Goal: Transaction & Acquisition: Purchase product/service

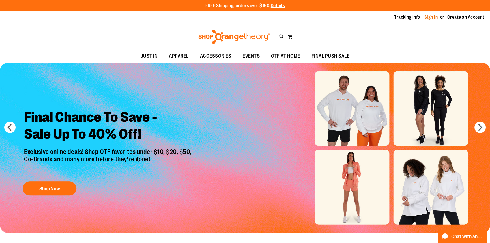
type input "**********"
click at [433, 18] on link "Sign In" at bounding box center [431, 17] width 14 height 6
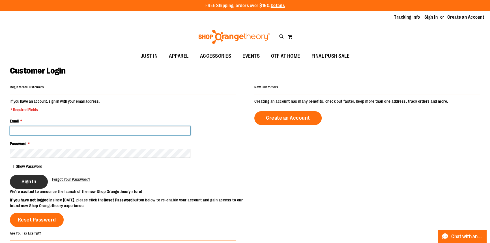
type input "**********"
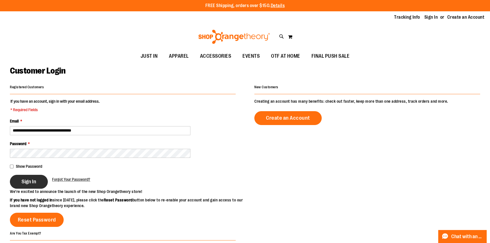
type input "**********"
click at [35, 185] on span "Sign In" at bounding box center [28, 181] width 15 height 6
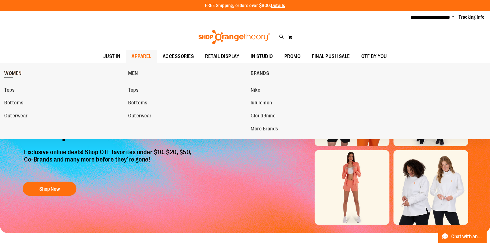
type input "**********"
click at [15, 70] on link "WOMEN" at bounding box center [64, 73] width 121 height 15
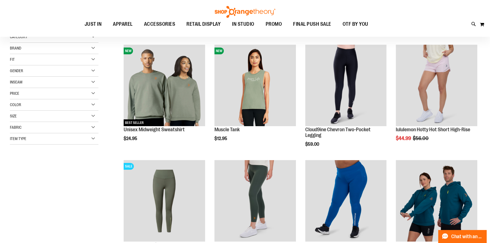
scroll to position [77, 0]
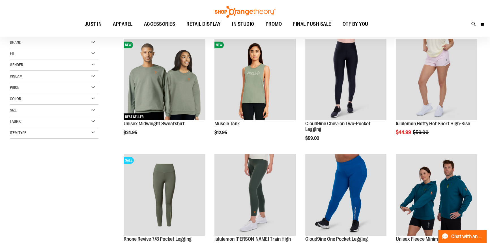
type input "**********"
click at [57, 42] on div "Brand" at bounding box center [54, 42] width 89 height 11
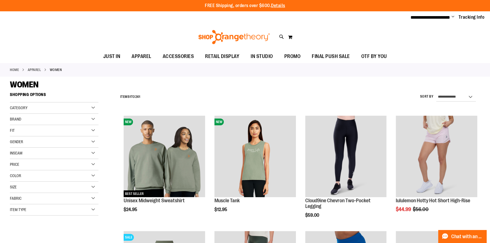
click at [56, 213] on div "Item Type" at bounding box center [54, 209] width 89 height 11
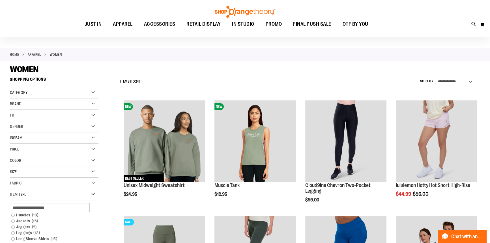
scroll to position [77, 0]
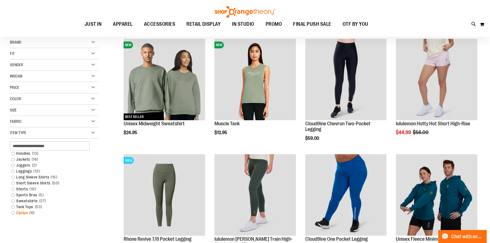
click at [14, 211] on link "ZipUps 6 items" at bounding box center [50, 213] width 85 height 6
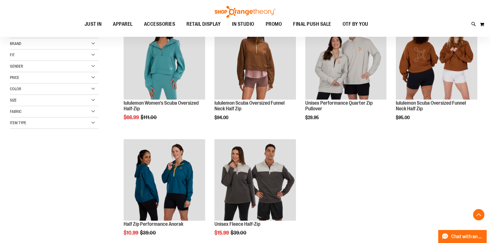
scroll to position [104, 0]
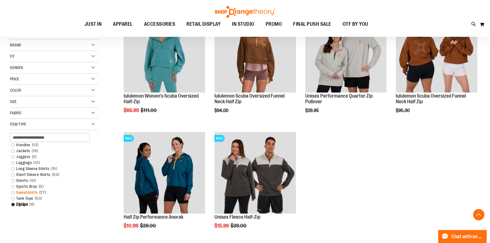
click at [14, 191] on link "Sweatshirts 27 items" at bounding box center [50, 192] width 85 height 6
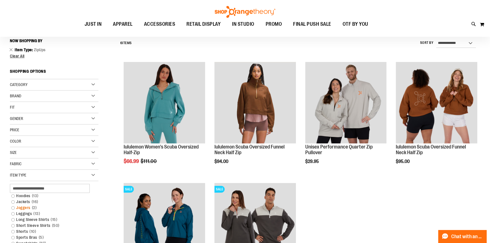
scroll to position [53, 0]
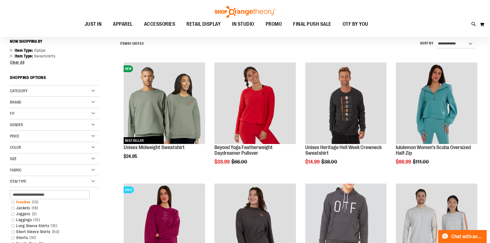
click at [14, 202] on link "Hoodies 13 items" at bounding box center [50, 202] width 85 height 6
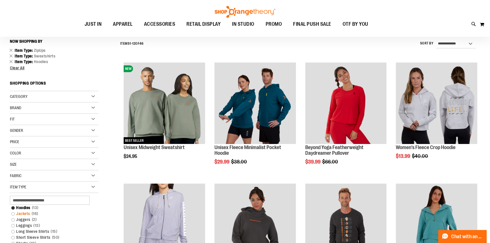
click at [13, 214] on link "Jackets 16 items" at bounding box center [50, 214] width 85 height 6
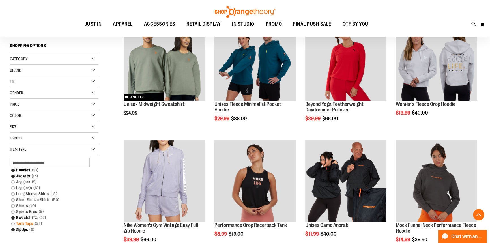
scroll to position [104, 0]
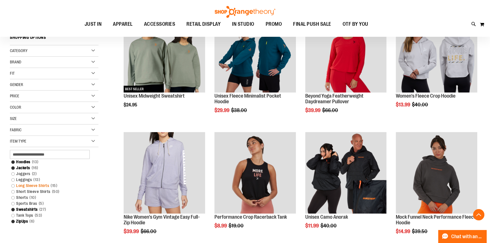
click at [13, 186] on link "Long Sleeve Shirts 15 items" at bounding box center [50, 186] width 85 height 6
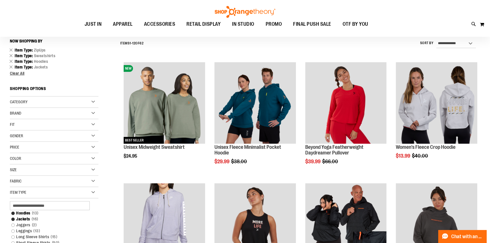
scroll to position [53, 0]
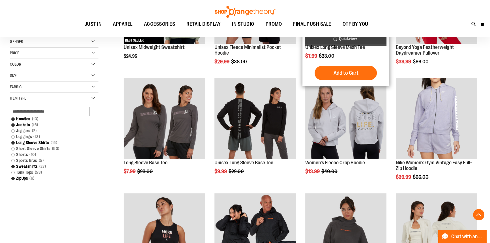
scroll to position [156, 0]
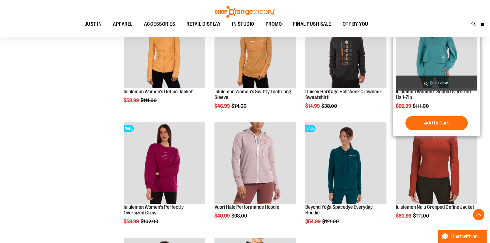
scroll to position [464, 0]
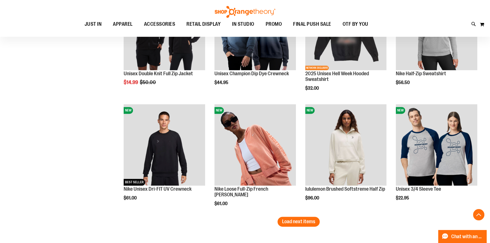
scroll to position [953, 0]
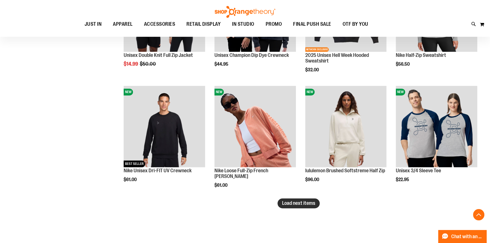
click at [291, 206] on span "Load next items" at bounding box center [298, 203] width 33 height 6
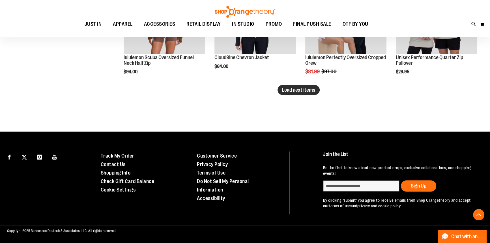
click at [298, 87] on span "Load next items" at bounding box center [298, 90] width 33 height 6
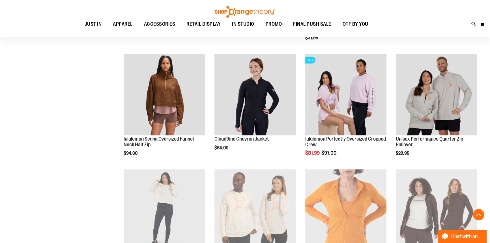
scroll to position [1288, 0]
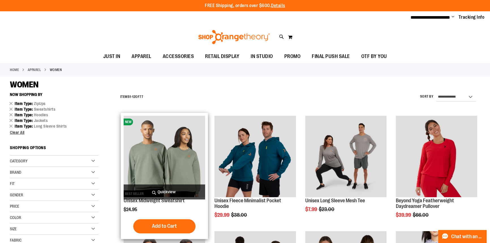
click at [169, 158] on img "product" at bounding box center [164, 156] width 81 height 81
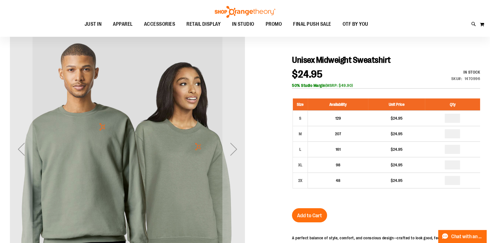
scroll to position [25, 0]
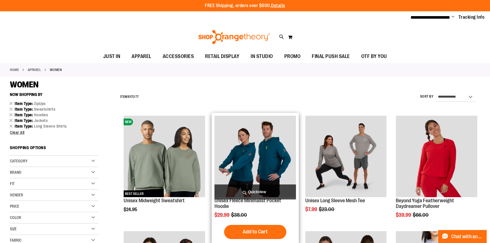
type input "**********"
click at [270, 138] on img "product" at bounding box center [254, 156] width 81 height 81
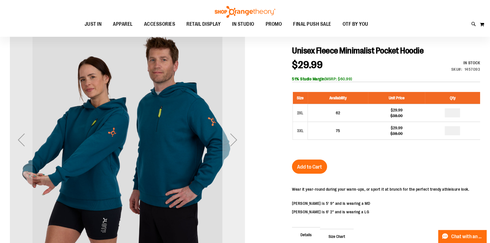
scroll to position [51, 0]
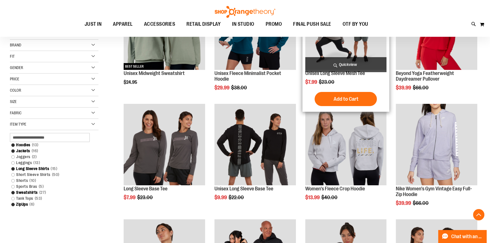
scroll to position [128, 0]
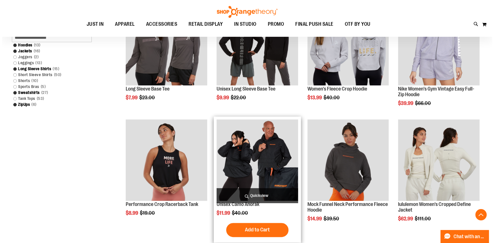
scroll to position [231, 0]
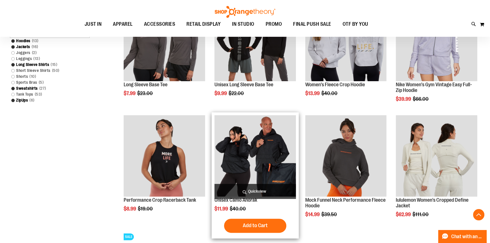
type input "**********"
click at [263, 187] on span "Quickview" at bounding box center [254, 191] width 81 height 15
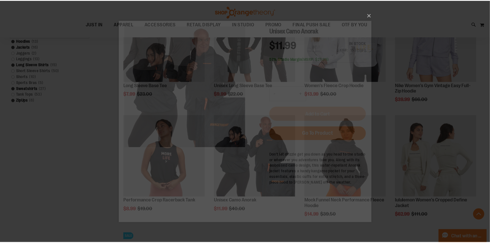
scroll to position [0, 0]
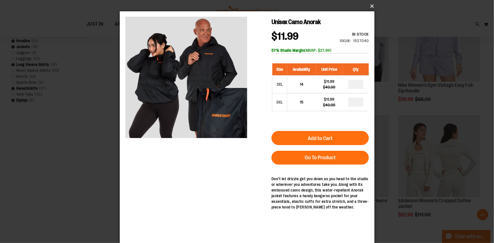
click at [372, 3] on button "×" at bounding box center [248, 6] width 255 height 12
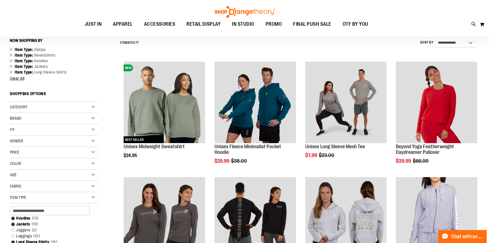
scroll to position [51, 0]
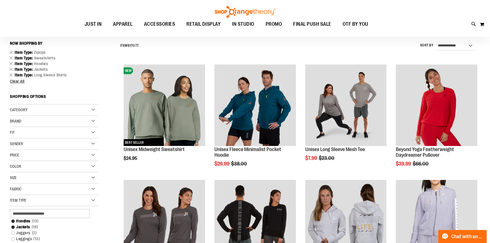
click at [34, 174] on div "Size" at bounding box center [54, 177] width 89 height 11
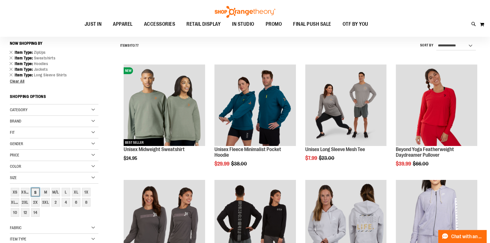
click at [38, 191] on div "S" at bounding box center [35, 192] width 8 height 8
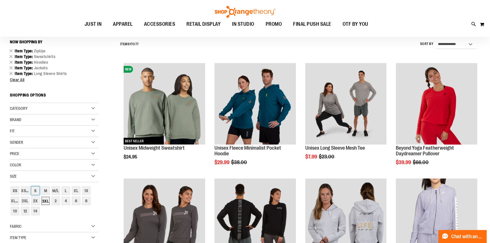
scroll to position [53, 0]
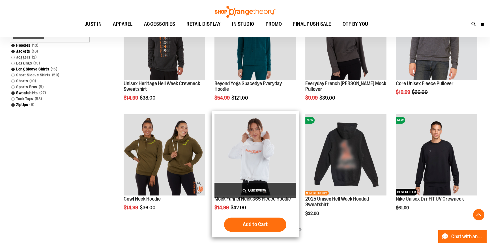
scroll to position [296, 0]
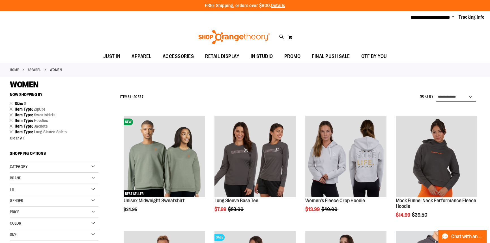
click at [454, 95] on select "**********" at bounding box center [456, 96] width 40 height 9
select select "**********"
click at [436, 92] on select "**********" at bounding box center [456, 96] width 40 height 9
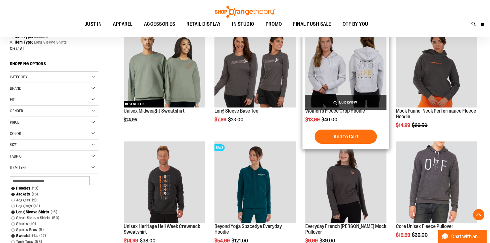
scroll to position [90, 0]
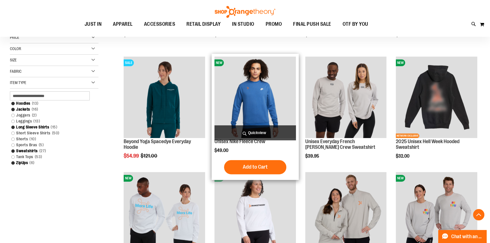
scroll to position [192, 0]
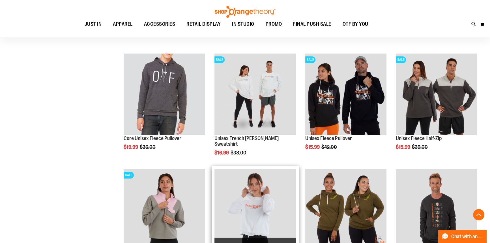
scroll to position [527, 0]
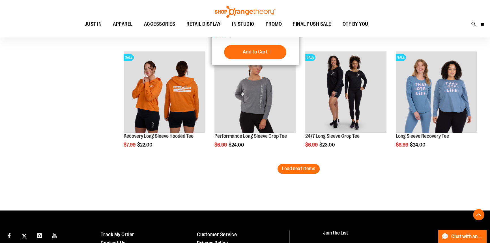
scroll to position [990, 0]
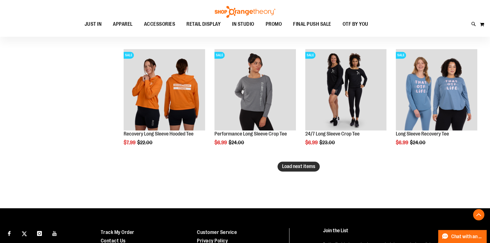
click at [289, 165] on span "Load next items" at bounding box center [298, 166] width 33 height 6
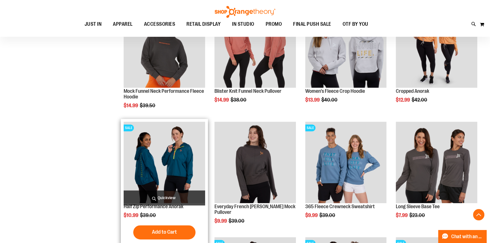
scroll to position [809, 0]
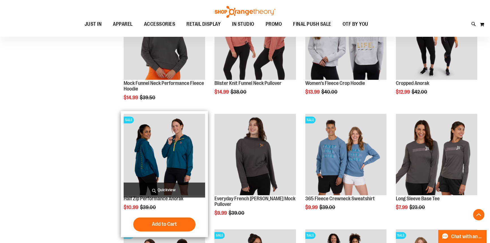
click at [148, 161] on img "product" at bounding box center [164, 154] width 81 height 81
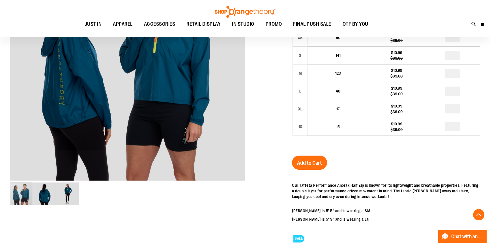
scroll to position [128, 0]
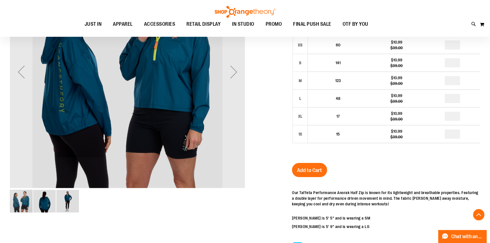
type input "**********"
click at [41, 201] on img "image 2 of 3" at bounding box center [44, 201] width 23 height 23
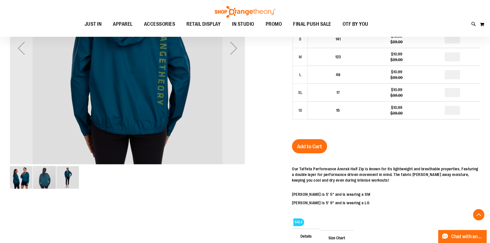
scroll to position [154, 0]
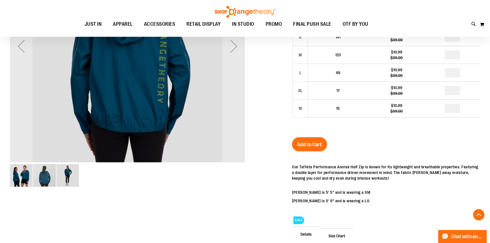
click at [69, 181] on img "image 3 of 3" at bounding box center [67, 175] width 23 height 23
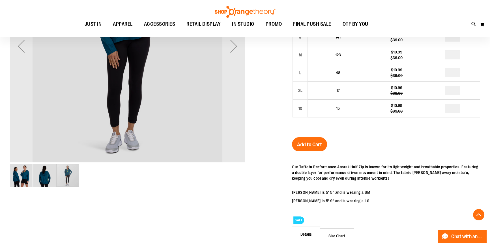
scroll to position [77, 0]
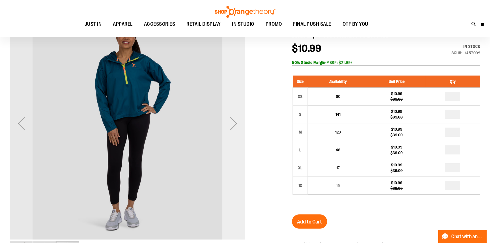
click at [234, 124] on div "Next" at bounding box center [233, 123] width 23 height 23
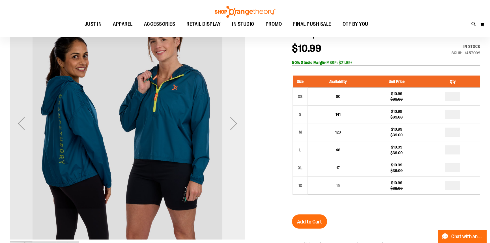
click at [236, 125] on div "Next" at bounding box center [233, 123] width 23 height 23
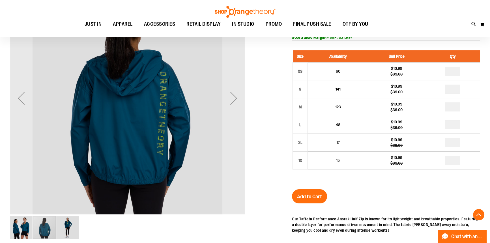
scroll to position [102, 0]
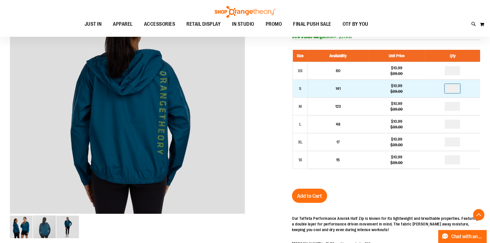
click at [456, 93] on input "number" at bounding box center [452, 88] width 15 height 9
type input "*"
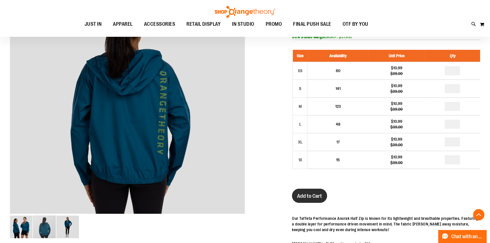
click at [314, 199] on span "Add to Cart" at bounding box center [309, 196] width 25 height 6
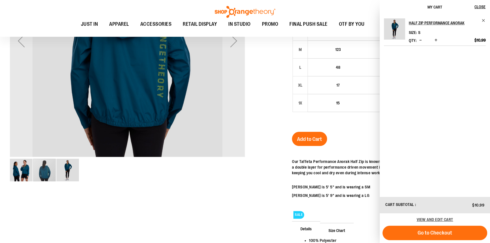
scroll to position [77, 0]
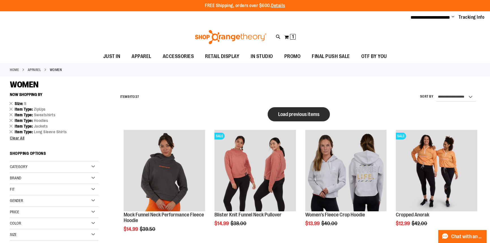
type input "**********"
click at [288, 118] on button "Load previous items" at bounding box center [299, 114] width 62 height 14
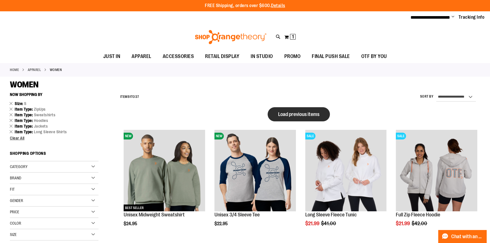
click at [292, 114] on span "Load previous items" at bounding box center [298, 114] width 41 height 6
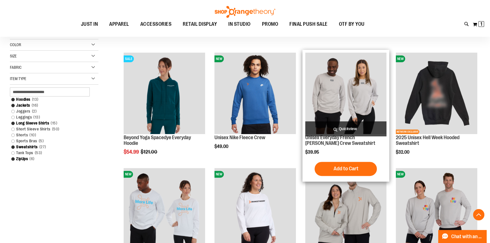
scroll to position [180, 0]
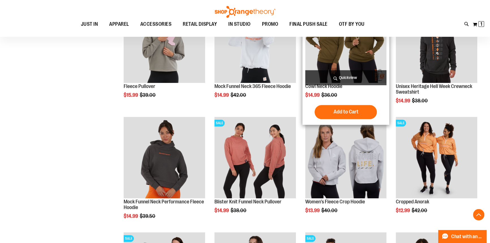
scroll to position [694, 0]
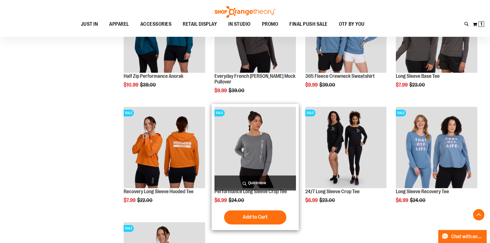
scroll to position [925, 0]
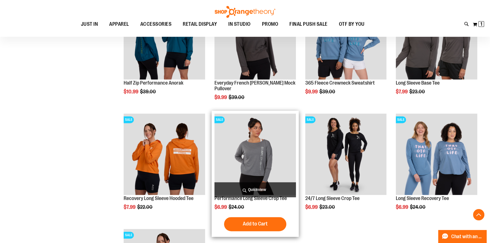
click at [266, 149] on img "product" at bounding box center [254, 153] width 81 height 81
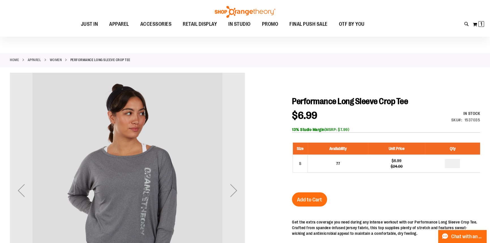
scroll to position [51, 0]
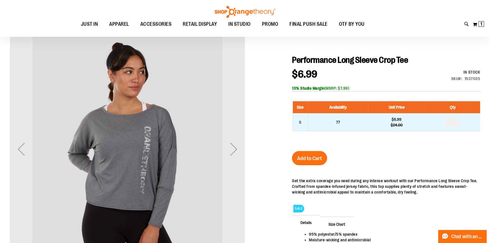
type input "**********"
click at [455, 127] on input "number" at bounding box center [452, 122] width 15 height 9
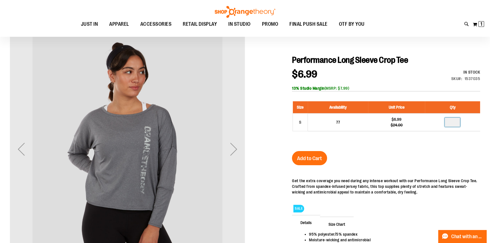
type input "*"
click at [313, 161] on span "Add to Cart" at bounding box center [309, 158] width 25 height 6
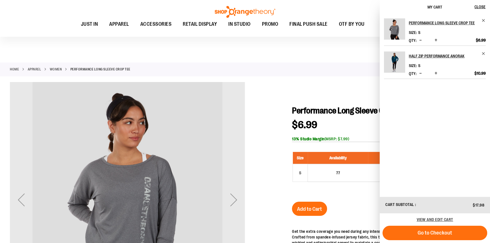
scroll to position [0, 0]
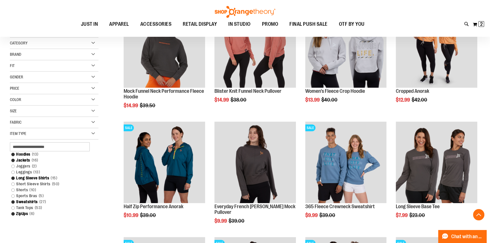
scroll to position [130, 0]
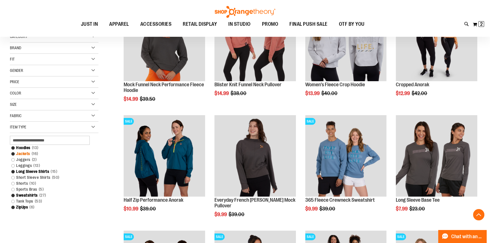
type input "**********"
click at [14, 152] on link "Jackets 16 items" at bounding box center [50, 154] width 85 height 6
click at [13, 199] on link "Tank Tops 53 items" at bounding box center [50, 201] width 85 height 6
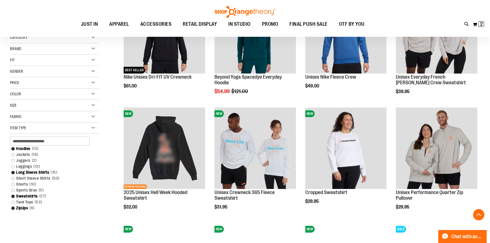
scroll to position [130, 0]
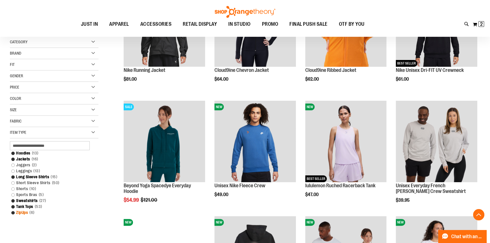
click at [13, 213] on link "ZipUps 6 items" at bounding box center [50, 213] width 85 height 6
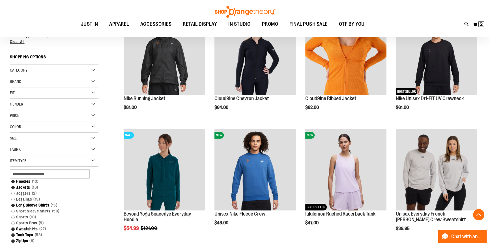
scroll to position [130, 0]
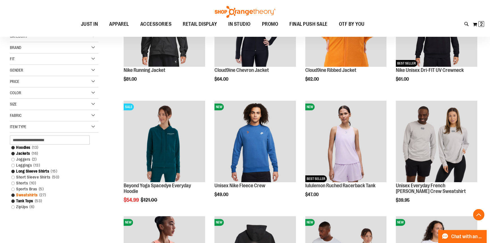
click at [12, 196] on link "Sweatshirts 27 items" at bounding box center [50, 195] width 85 height 6
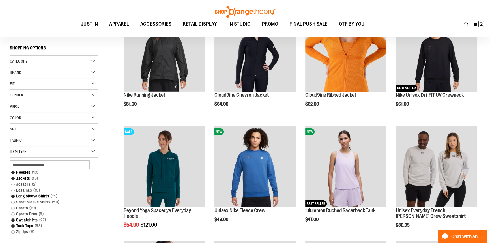
scroll to position [130, 0]
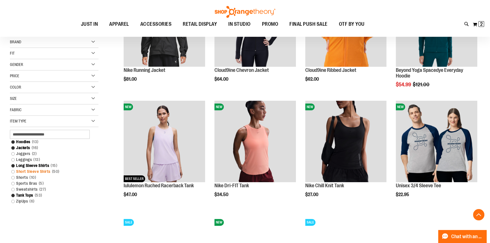
click at [12, 172] on link "Short Sleeve Shirts 50 items" at bounding box center [50, 172] width 85 height 6
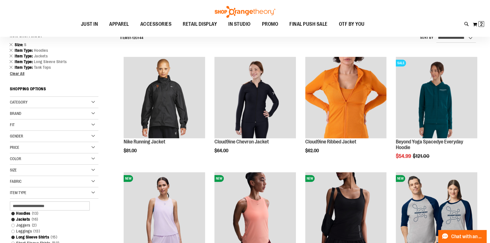
scroll to position [53, 0]
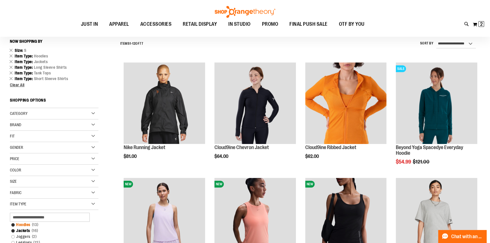
click at [14, 224] on link "Hoodies 13 items" at bounding box center [50, 225] width 85 height 6
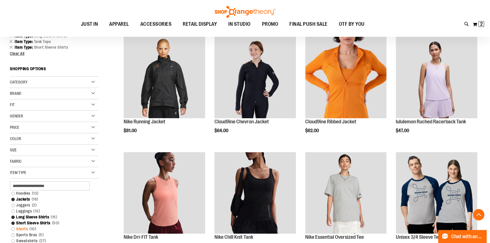
scroll to position [104, 0]
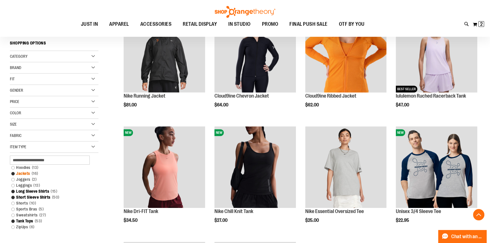
click at [11, 174] on link "Jackets 16 items" at bounding box center [50, 174] width 85 height 6
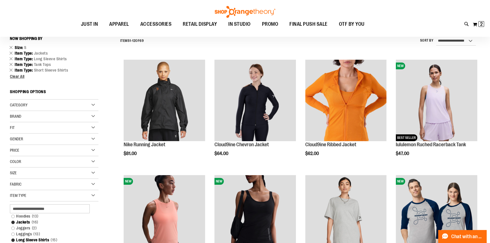
scroll to position [53, 0]
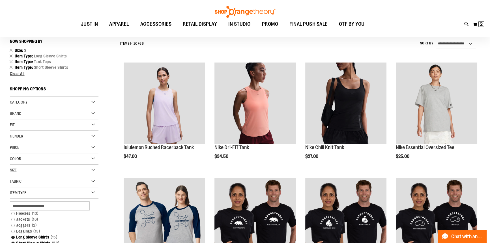
scroll to position [79, 0]
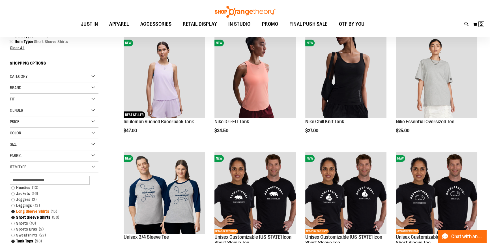
click at [12, 211] on link "Long Sleeve Shirts 15 items" at bounding box center [50, 211] width 85 height 6
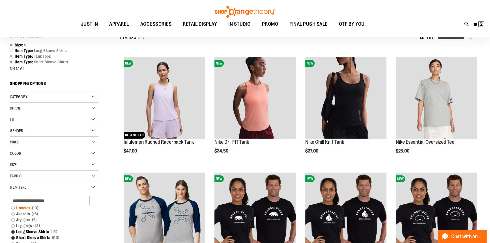
scroll to position [53, 0]
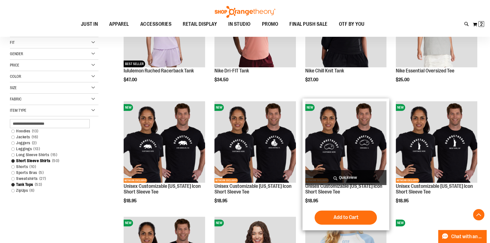
scroll to position [130, 0]
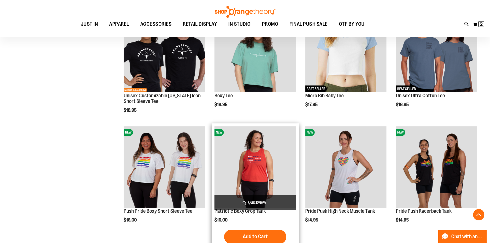
scroll to position [336, 0]
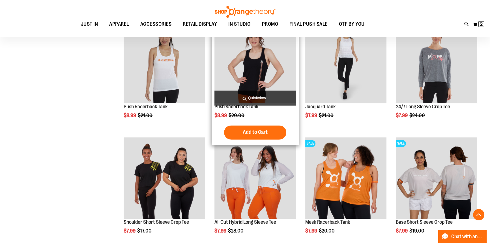
scroll to position [1004, 0]
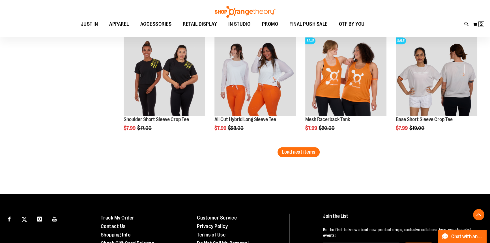
click at [289, 150] on button "Load next items" at bounding box center [298, 152] width 42 height 10
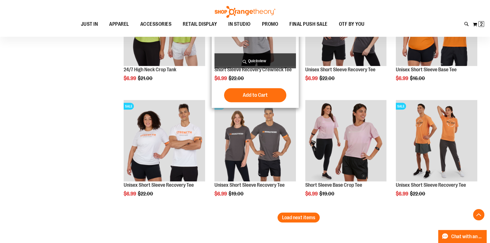
scroll to position [1287, 0]
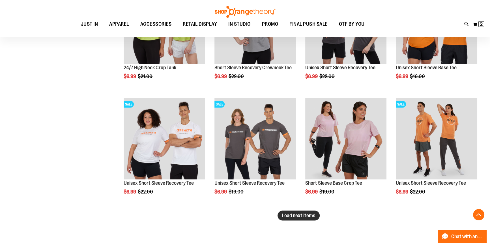
click at [297, 217] on span "Load next items" at bounding box center [298, 215] width 33 height 6
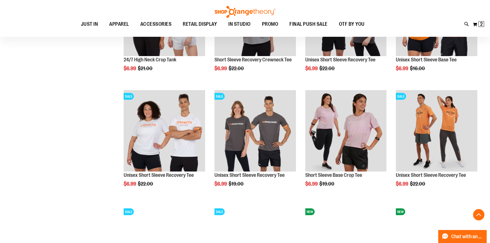
scroll to position [1287, 0]
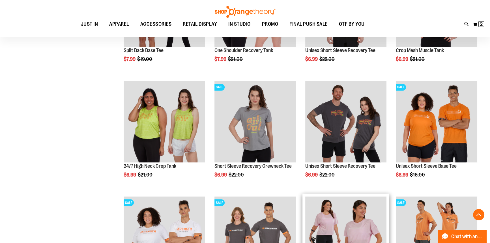
scroll to position [1184, 0]
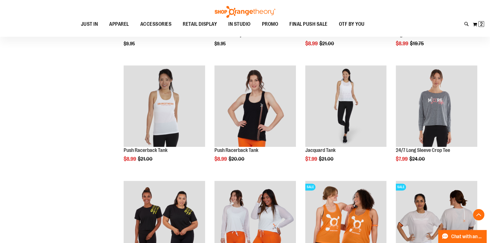
scroll to position [850, 0]
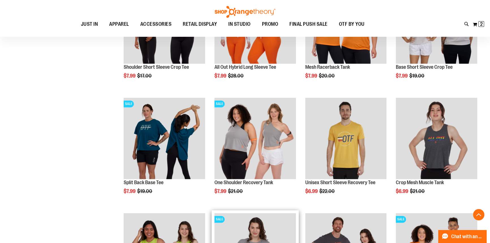
scroll to position [1055, 0]
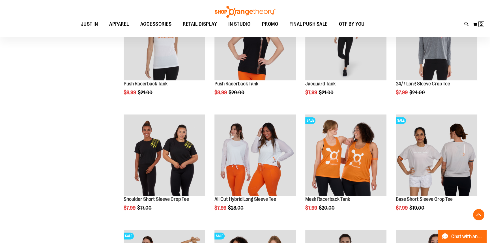
scroll to position [876, 0]
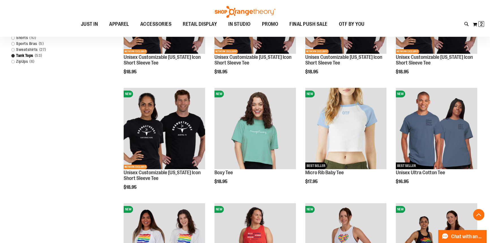
scroll to position [181, 0]
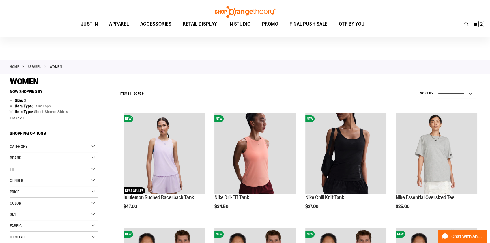
scroll to position [1, 0]
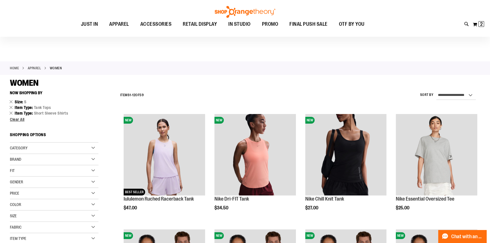
click at [64, 214] on div "Size" at bounding box center [54, 215] width 89 height 11
click at [66, 212] on div "Size" at bounding box center [54, 215] width 89 height 11
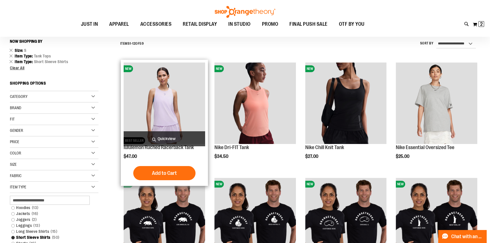
scroll to position [0, 0]
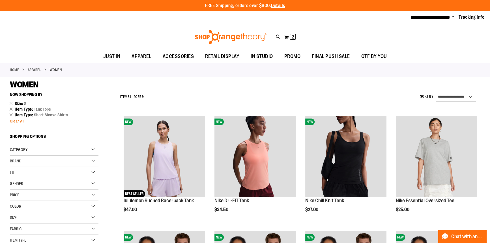
click at [18, 122] on span "Clear All" at bounding box center [17, 121] width 15 height 5
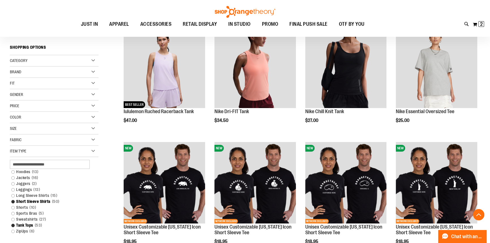
scroll to position [90, 0]
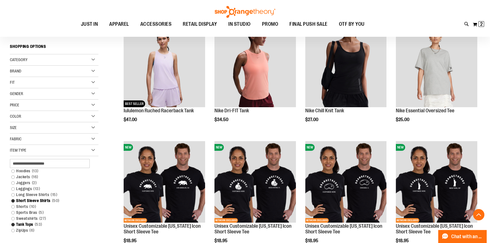
click at [67, 71] on div "Brand" at bounding box center [54, 71] width 89 height 11
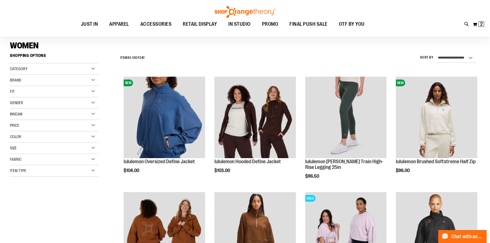
scroll to position [38, 0]
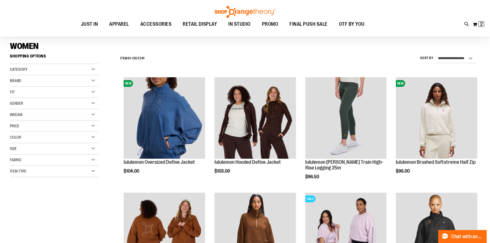
click at [64, 79] on div "Brand" at bounding box center [54, 80] width 89 height 11
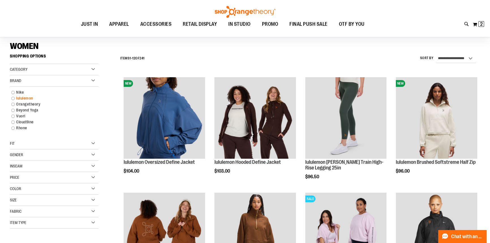
click at [26, 98] on link "lululemon" at bounding box center [50, 98] width 85 height 6
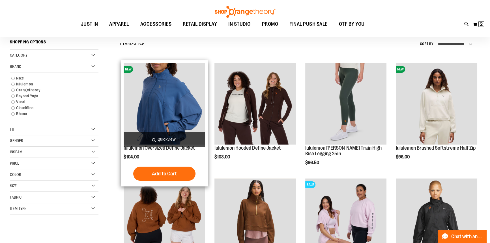
scroll to position [53, 0]
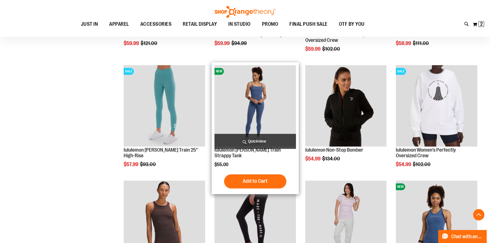
scroll to position [516, 0]
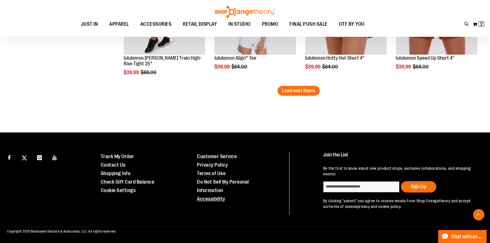
scroll to position [1071, 0]
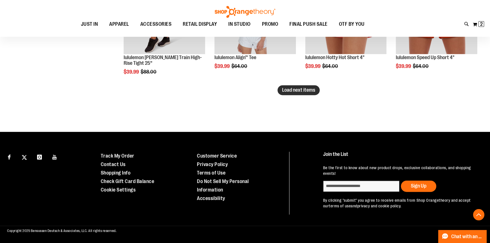
click at [295, 88] on span "Load next items" at bounding box center [298, 90] width 33 height 6
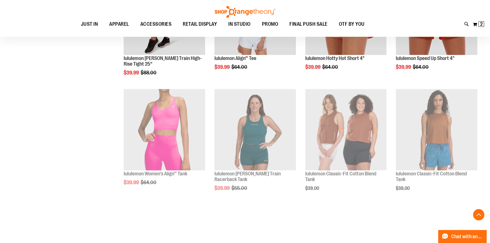
scroll to position [1071, 0]
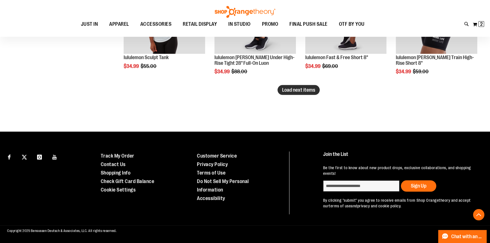
click at [298, 89] on span "Load next items" at bounding box center [298, 90] width 33 height 6
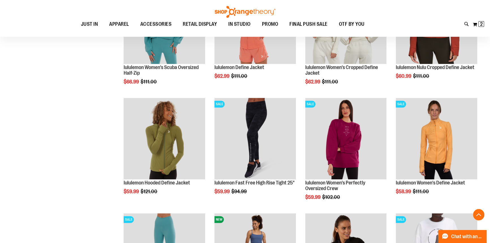
scroll to position [261, 0]
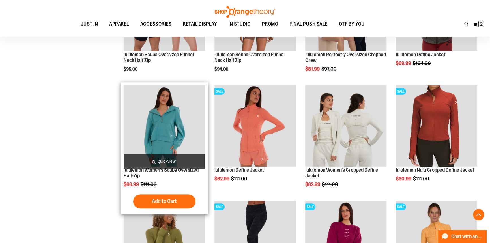
click at [186, 136] on img "product" at bounding box center [164, 125] width 81 height 81
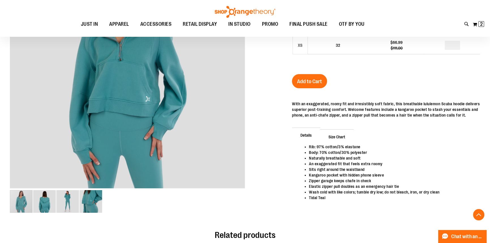
scroll to position [128, 0]
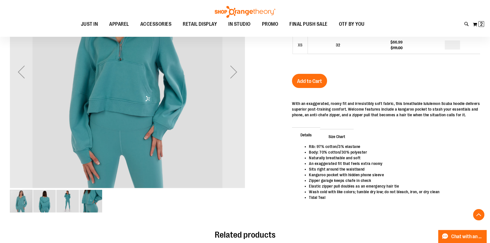
type input "**********"
click at [70, 208] on img "image 3 of 4" at bounding box center [67, 201] width 23 height 23
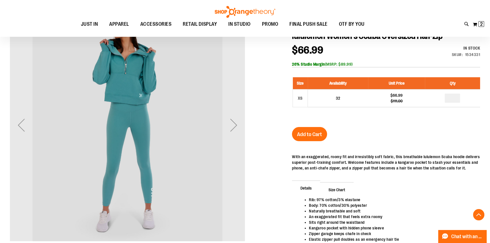
scroll to position [102, 0]
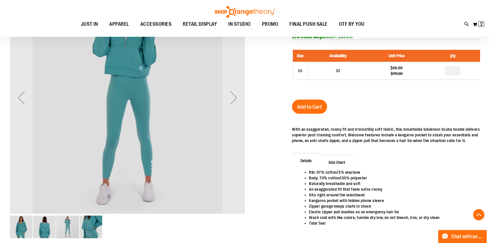
click at [28, 231] on img "image 1 of 4" at bounding box center [21, 227] width 23 height 23
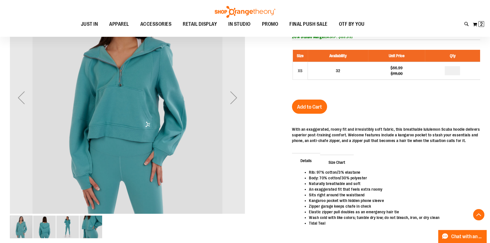
click at [45, 224] on img "image 2 of 4" at bounding box center [44, 227] width 23 height 23
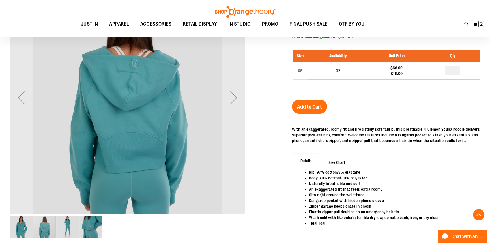
click at [25, 227] on img "image 1 of 4" at bounding box center [21, 227] width 23 height 23
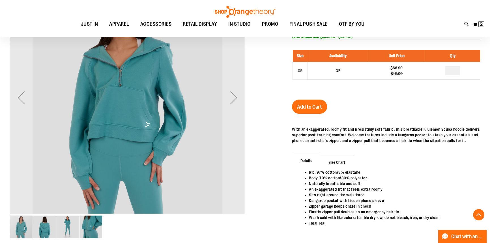
click at [63, 223] on img "image 3 of 4" at bounding box center [67, 227] width 23 height 23
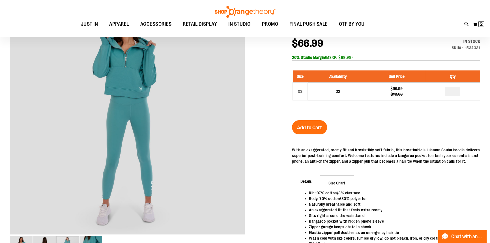
scroll to position [25, 0]
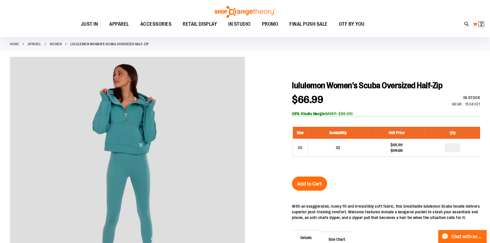
click at [475, 23] on button "My Cart 2 2 items" at bounding box center [478, 24] width 12 height 9
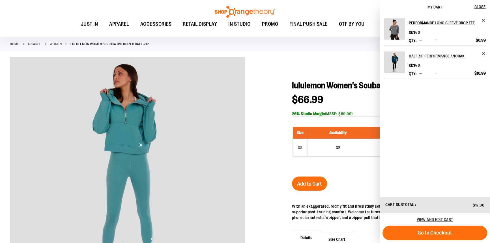
click at [421, 58] on h2 "Half Zip Performance Anorak" at bounding box center [443, 55] width 69 height 9
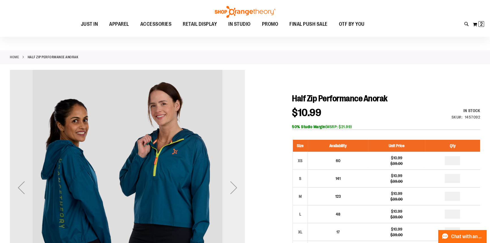
scroll to position [25, 0]
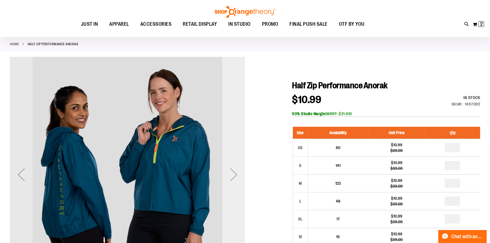
type input "**********"
click at [234, 176] on div "Next" at bounding box center [233, 174] width 23 height 23
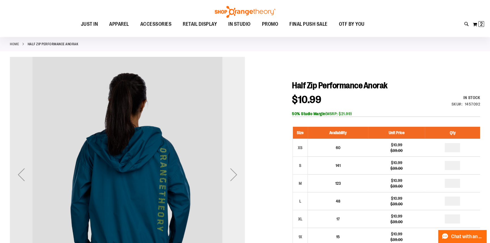
click at [232, 175] on div "Next" at bounding box center [233, 174] width 23 height 23
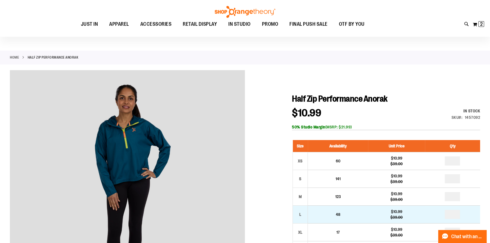
scroll to position [0, 0]
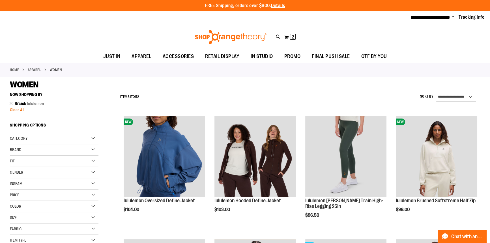
type input "**********"
click at [18, 109] on span "Clear All" at bounding box center [17, 109] width 15 height 5
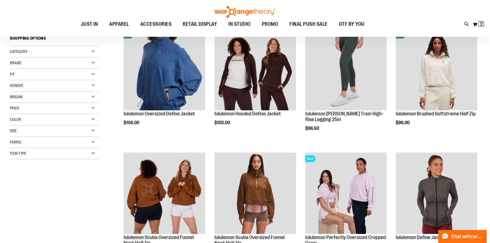
scroll to position [90, 0]
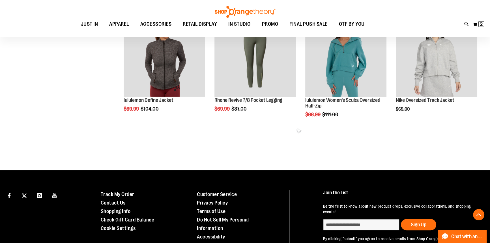
scroll to position [359, 0]
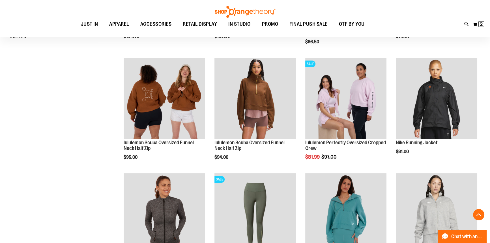
scroll to position [231, 0]
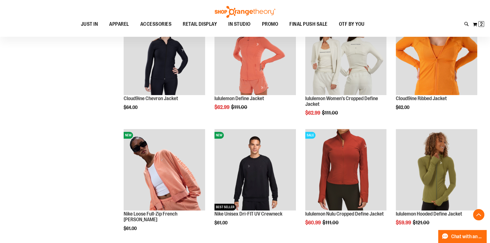
scroll to position [462, 0]
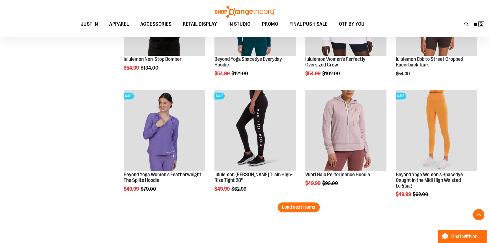
scroll to position [951, 0]
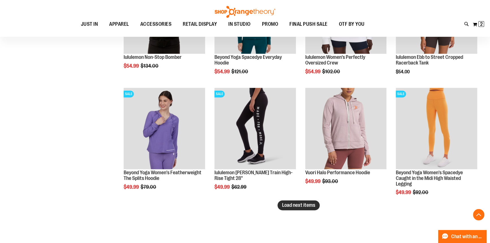
click at [313, 208] on span "Load next items" at bounding box center [298, 205] width 33 height 6
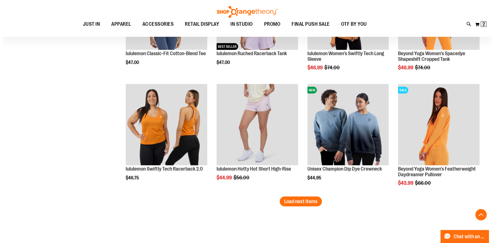
scroll to position [1311, 0]
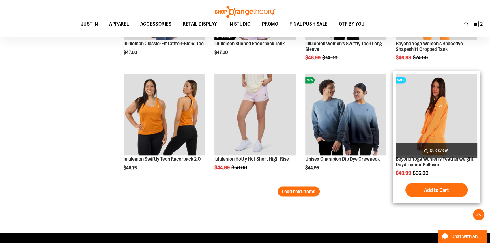
click at [430, 148] on span "Quickview" at bounding box center [436, 150] width 81 height 15
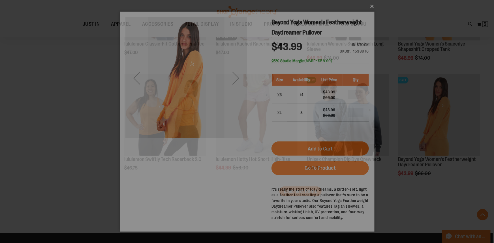
scroll to position [0, 0]
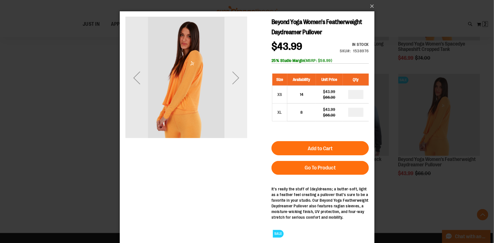
click at [235, 81] on div "Next" at bounding box center [235, 77] width 23 height 23
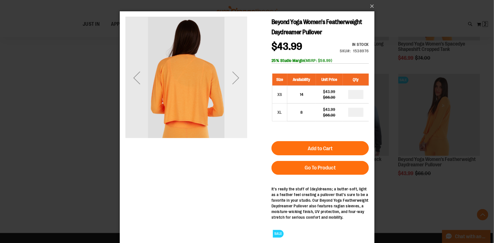
click at [235, 81] on div "Next" at bounding box center [235, 77] width 23 height 23
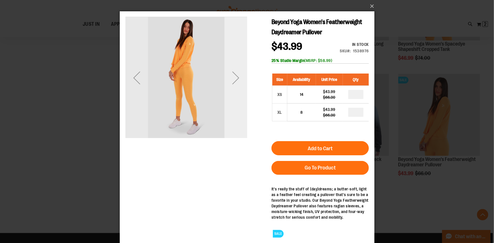
click at [235, 81] on div "Next" at bounding box center [235, 77] width 23 height 23
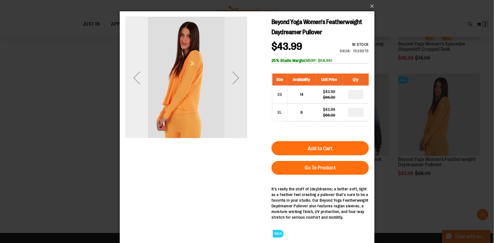
click at [133, 79] on div "Previous" at bounding box center [136, 77] width 23 height 23
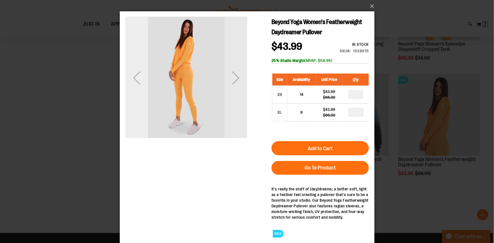
click at [133, 79] on div "Previous" at bounding box center [136, 77] width 23 height 23
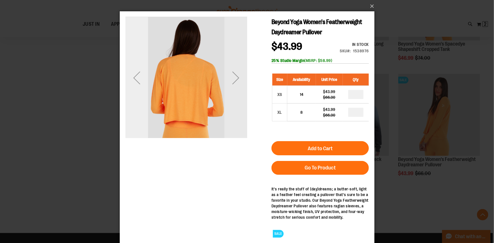
click at [133, 79] on div "Previous" at bounding box center [136, 77] width 23 height 23
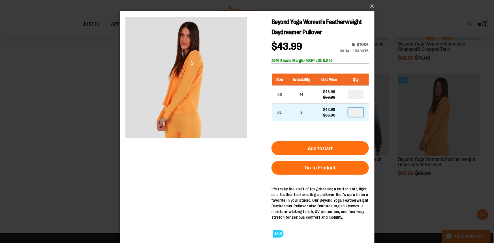
click at [355, 117] on input "number" at bounding box center [355, 111] width 15 height 9
type input "*"
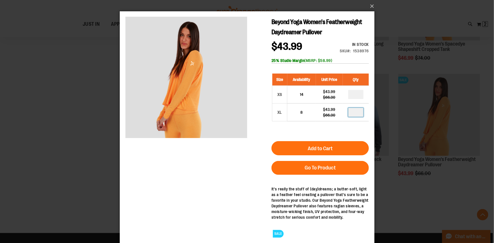
scroll to position [25, 0]
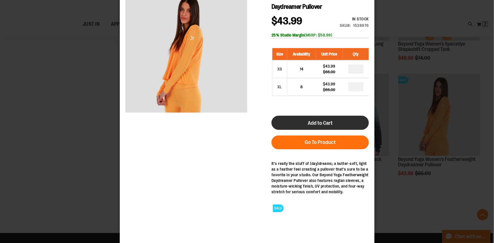
click at [330, 126] on span "Add to Cart" at bounding box center [319, 123] width 25 height 6
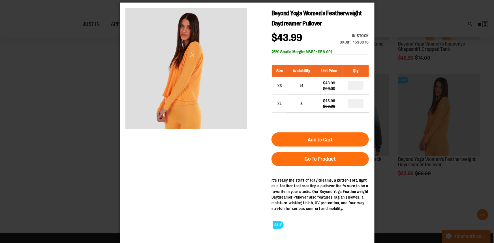
scroll to position [0, 0]
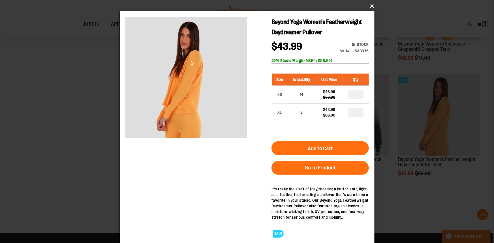
click at [366, 6] on button "×" at bounding box center [248, 6] width 255 height 12
click at [371, 6] on button "×" at bounding box center [248, 6] width 255 height 12
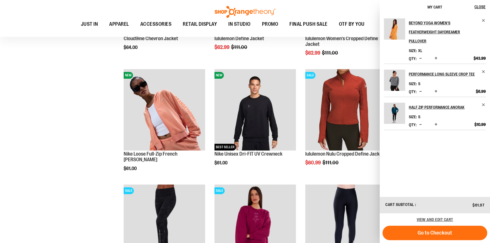
scroll to position [566, 0]
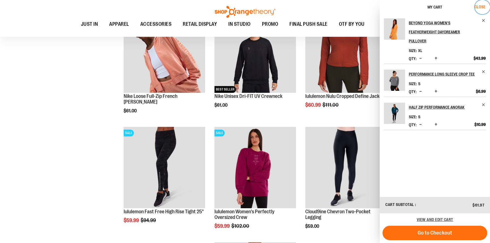
click at [483, 5] on span "Close" at bounding box center [479, 7] width 11 height 5
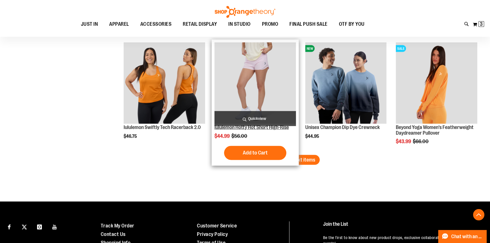
scroll to position [1340, 0]
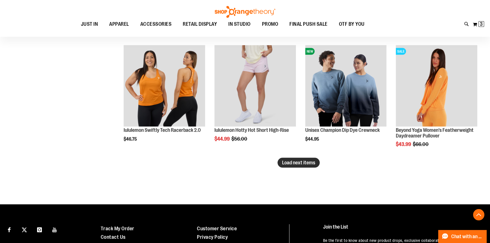
click at [292, 164] on span "Load next items" at bounding box center [298, 163] width 33 height 6
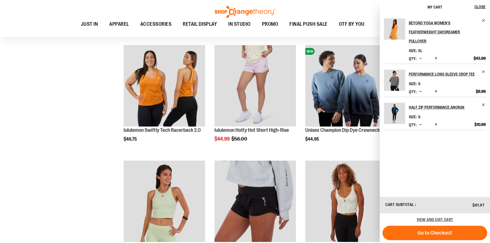
scroll to position [1417, 0]
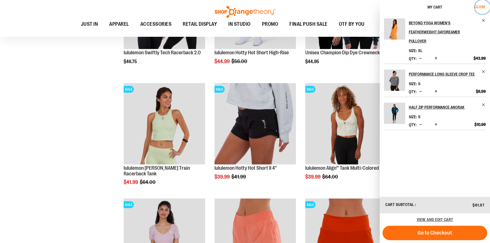
click at [476, 6] on span "Close" at bounding box center [479, 7] width 11 height 5
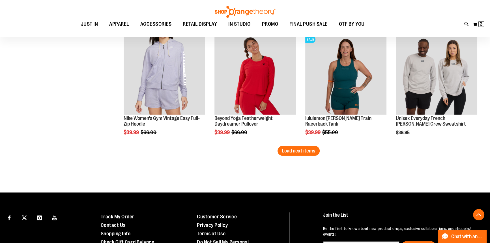
scroll to position [1700, 0]
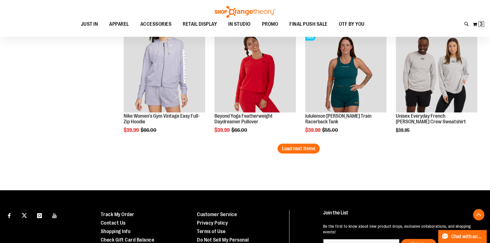
click at [289, 154] on button "Load next items" at bounding box center [298, 149] width 42 height 10
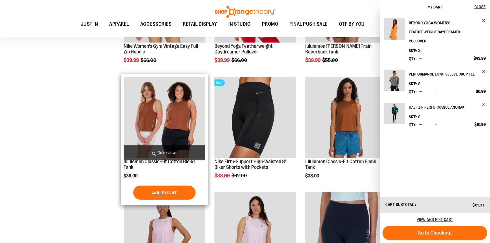
scroll to position [1777, 0]
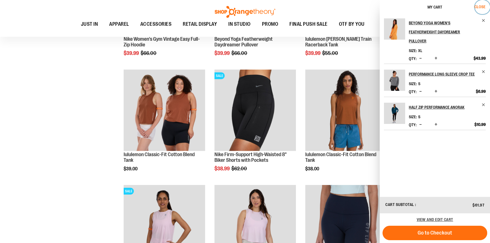
click at [478, 3] on button "Close" at bounding box center [482, 7] width 15 height 14
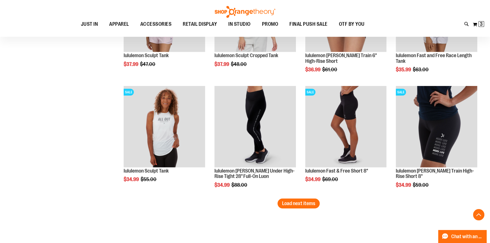
scroll to position [2008, 0]
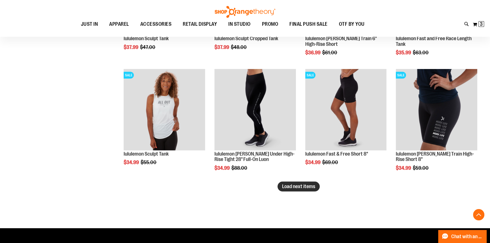
click at [293, 186] on span "Load next items" at bounding box center [298, 187] width 33 height 6
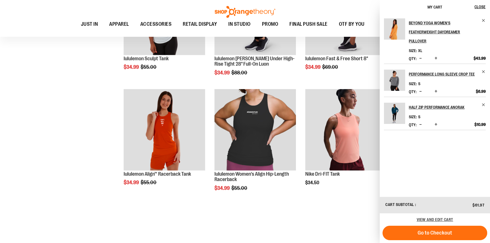
scroll to position [2111, 0]
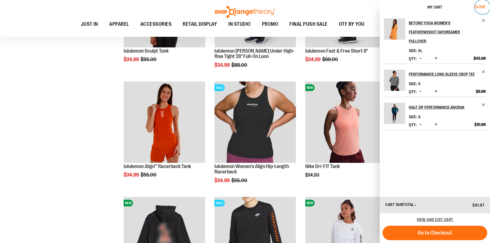
click at [479, 5] on span "Close" at bounding box center [479, 7] width 11 height 5
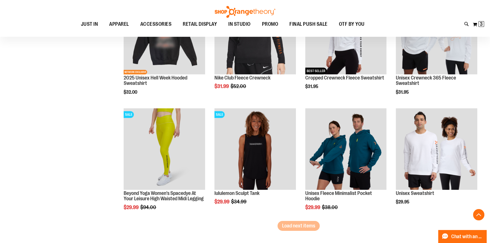
scroll to position [2317, 0]
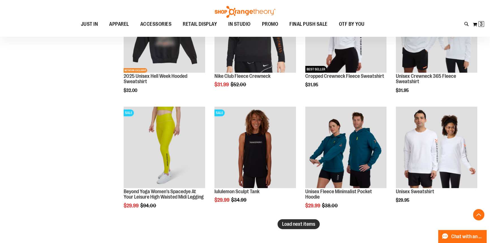
click at [290, 226] on span "Load next items" at bounding box center [298, 224] width 33 height 6
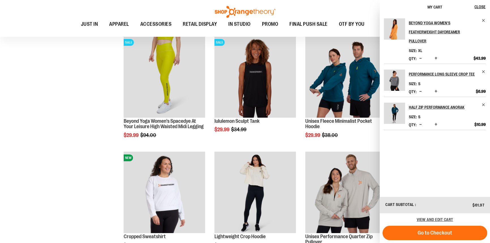
scroll to position [2394, 0]
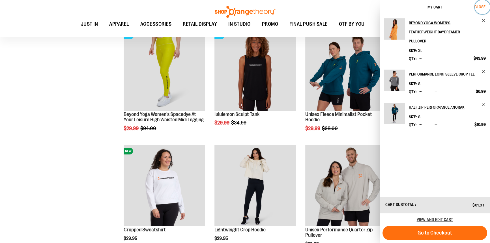
click at [478, 7] on span "Close" at bounding box center [479, 7] width 11 height 5
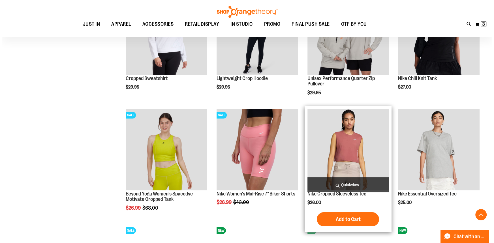
scroll to position [2471, 0]
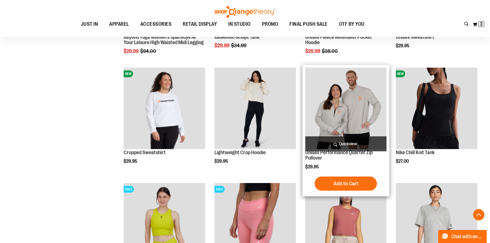
click at [345, 141] on span "Quickview" at bounding box center [345, 143] width 81 height 15
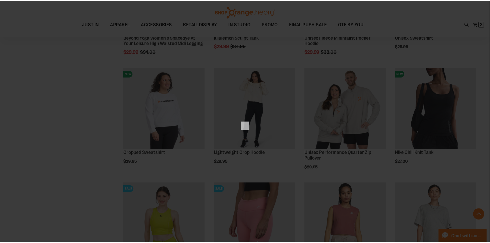
scroll to position [0, 0]
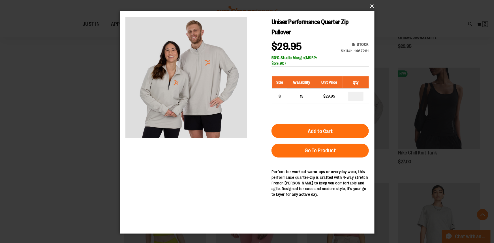
click at [374, 3] on button "×" at bounding box center [248, 6] width 255 height 12
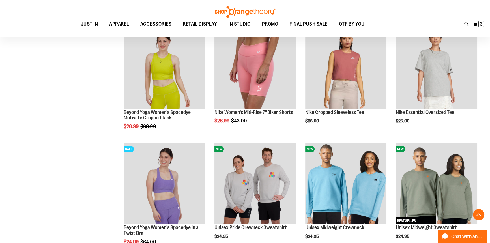
scroll to position [2677, 0]
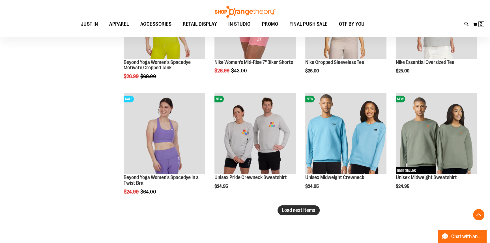
click at [286, 213] on span "Load next items" at bounding box center [298, 210] width 33 height 6
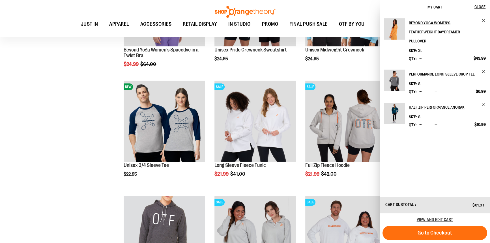
scroll to position [2805, 0]
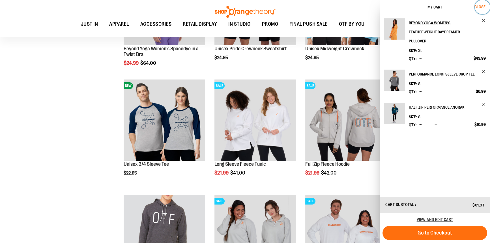
click at [475, 5] on span "Close" at bounding box center [479, 7] width 11 height 5
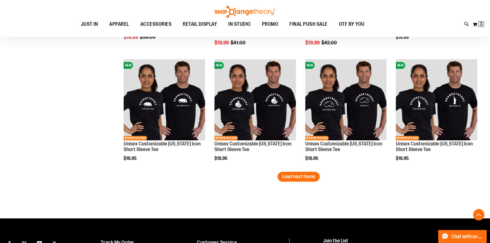
scroll to position [3062, 0]
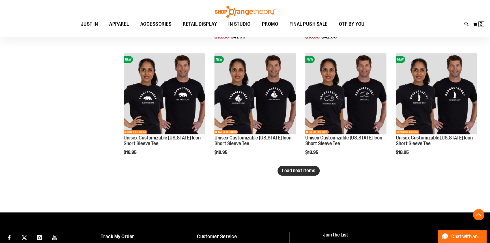
click at [303, 171] on span "Load next items" at bounding box center [298, 171] width 33 height 6
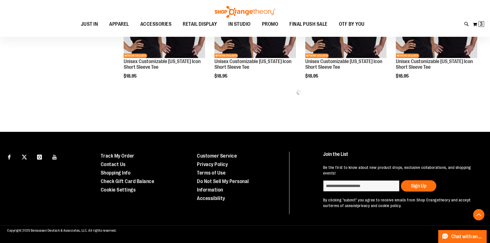
scroll to position [3142, 0]
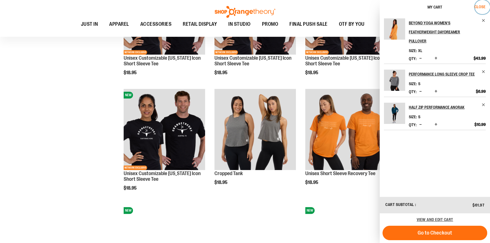
click at [485, 3] on button "Close" at bounding box center [482, 7] width 15 height 14
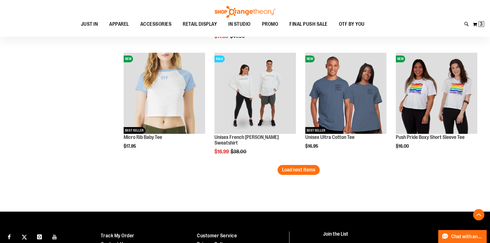
scroll to position [3450, 0]
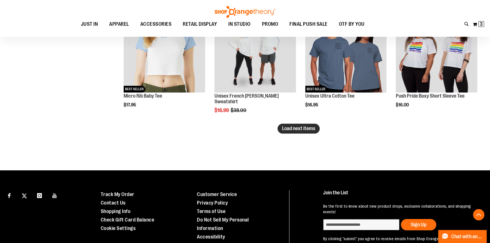
click at [297, 130] on span "Load next items" at bounding box center [298, 129] width 33 height 6
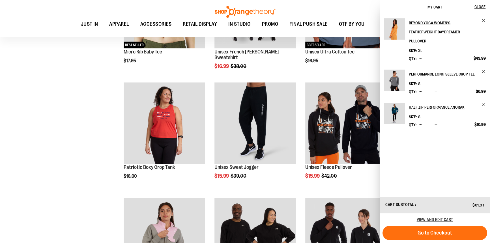
scroll to position [3502, 0]
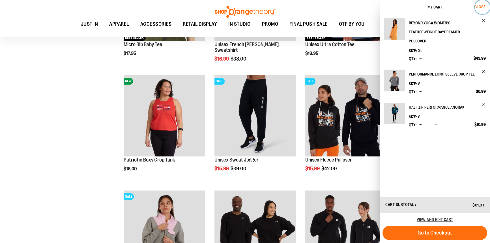
click at [477, 7] on span "Close" at bounding box center [479, 7] width 11 height 5
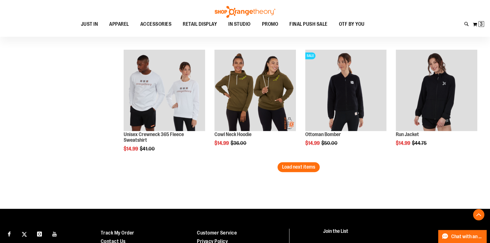
scroll to position [3759, 0]
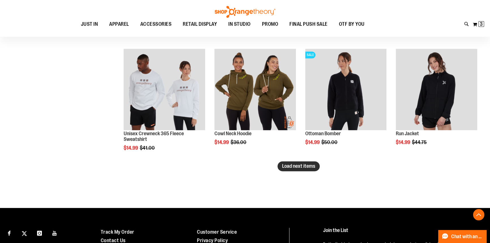
click at [298, 166] on span "Load next items" at bounding box center [298, 166] width 33 height 6
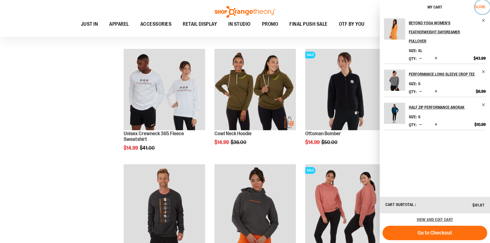
click at [480, 3] on button "Close" at bounding box center [482, 7] width 15 height 14
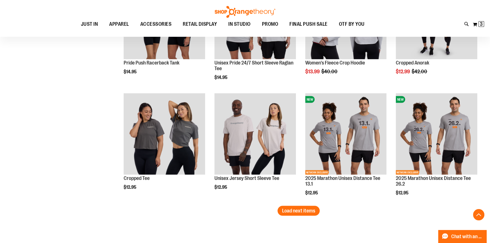
scroll to position [4067, 0]
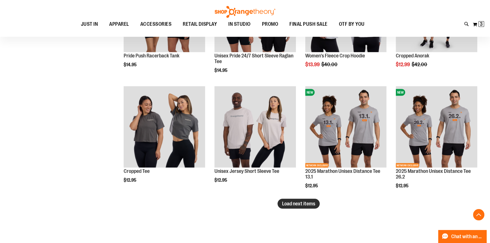
click at [305, 201] on button "Load next items" at bounding box center [298, 204] width 42 height 10
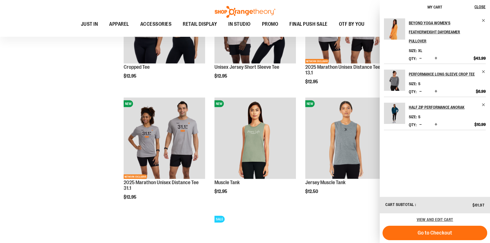
scroll to position [4196, 0]
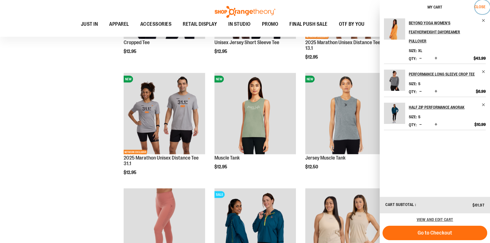
click at [479, 6] on span "Close" at bounding box center [479, 7] width 11 height 5
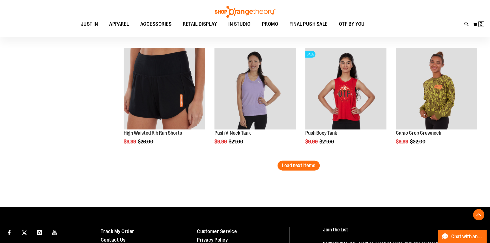
scroll to position [4453, 0]
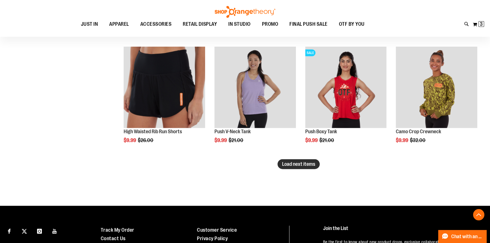
click at [311, 167] on span "Load next items" at bounding box center [298, 164] width 33 height 6
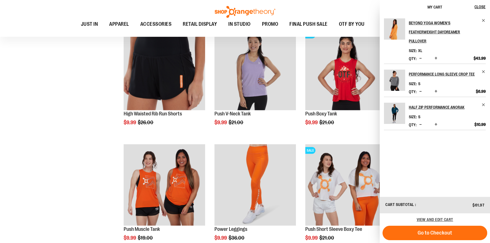
scroll to position [4530, 0]
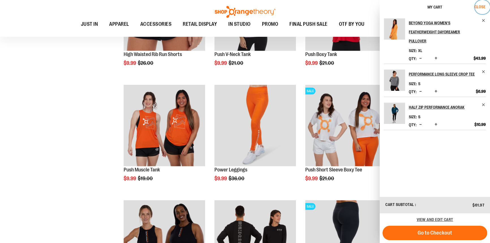
click at [476, 5] on span "Close" at bounding box center [479, 7] width 11 height 5
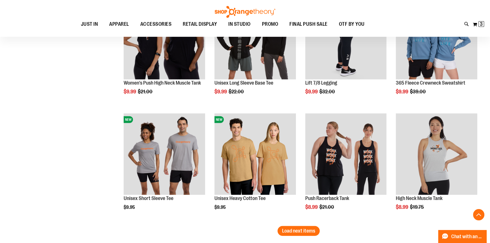
scroll to position [4813, 0]
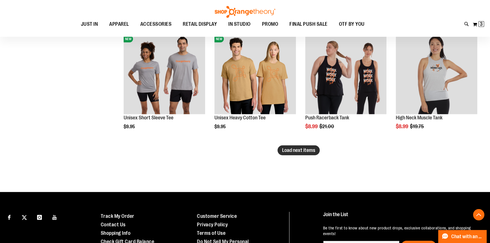
click at [302, 147] on button "Load next items" at bounding box center [298, 150] width 42 height 10
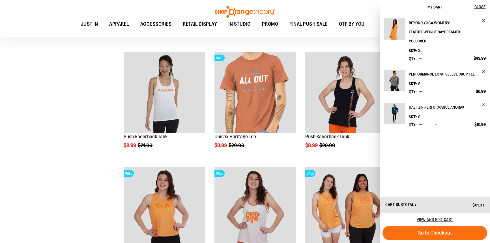
scroll to position [4916, 0]
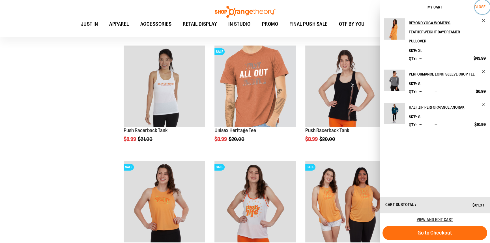
click at [475, 5] on span "Close" at bounding box center [479, 7] width 11 height 5
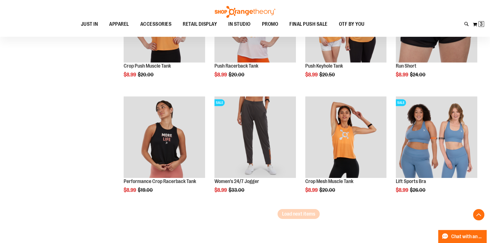
scroll to position [5096, 0]
click at [307, 211] on button "Load next items" at bounding box center [298, 214] width 42 height 10
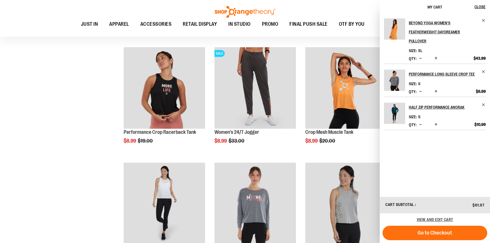
scroll to position [5173, 0]
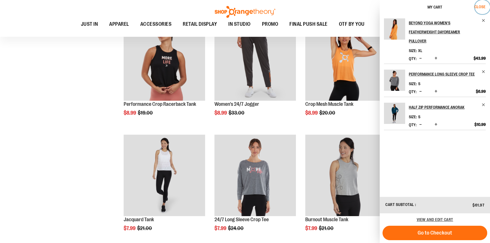
click at [479, 7] on span "Close" at bounding box center [479, 7] width 11 height 5
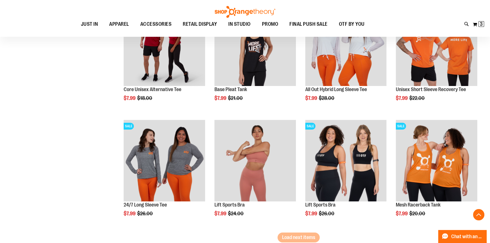
scroll to position [5430, 0]
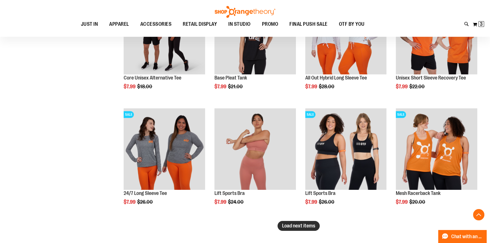
click at [311, 225] on span "Load next items" at bounding box center [298, 226] width 33 height 6
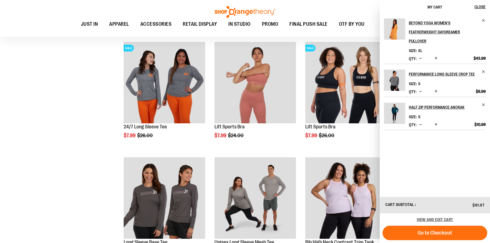
scroll to position [5533, 0]
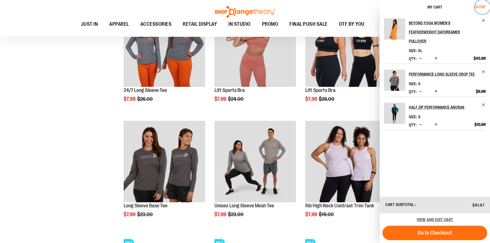
click at [479, 4] on button "Close" at bounding box center [482, 7] width 15 height 14
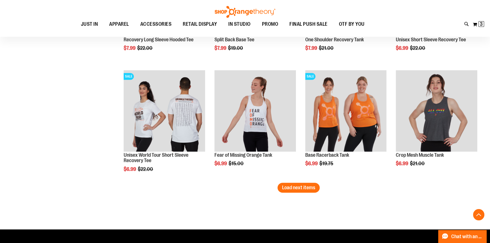
scroll to position [5816, 0]
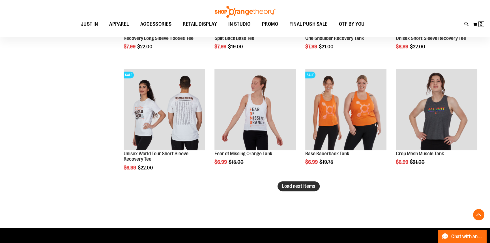
click at [285, 184] on span "Load next items" at bounding box center [298, 186] width 33 height 6
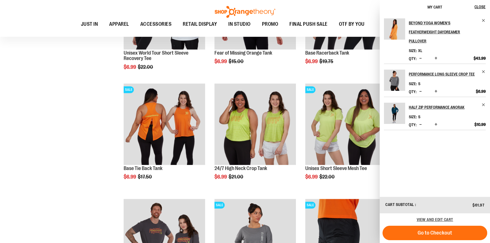
scroll to position [5919, 0]
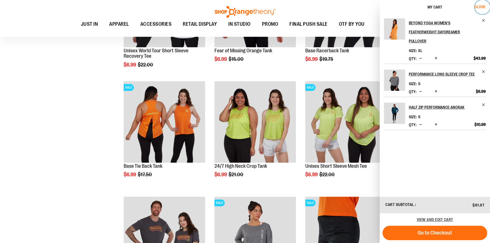
click at [477, 6] on span "Close" at bounding box center [479, 7] width 11 height 5
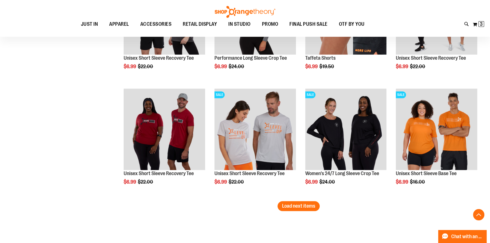
scroll to position [6176, 0]
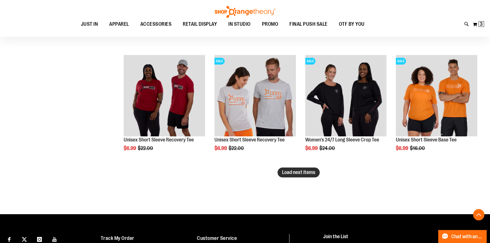
click at [291, 172] on span "Load next items" at bounding box center [298, 172] width 33 height 6
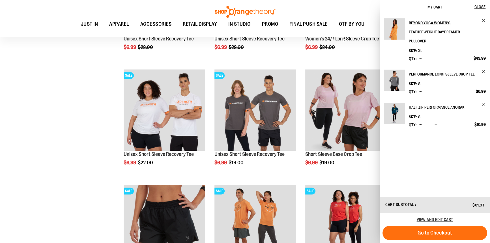
scroll to position [6278, 0]
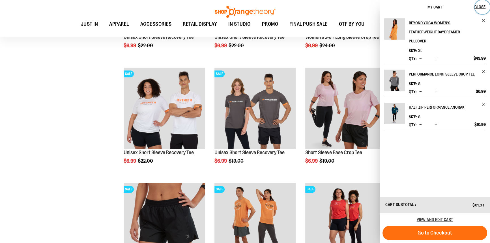
click at [480, 5] on span "Close" at bounding box center [479, 7] width 11 height 5
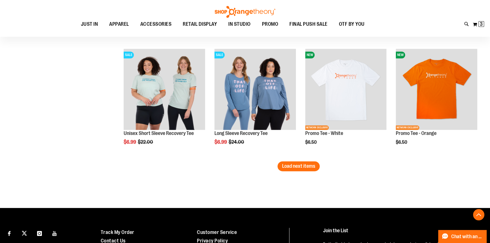
scroll to position [6536, 0]
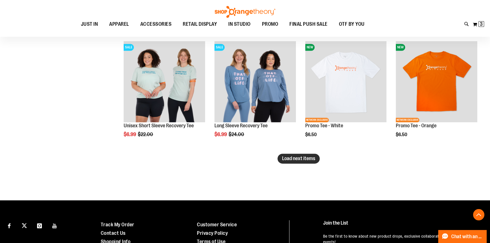
click at [305, 160] on span "Load next items" at bounding box center [298, 159] width 33 height 6
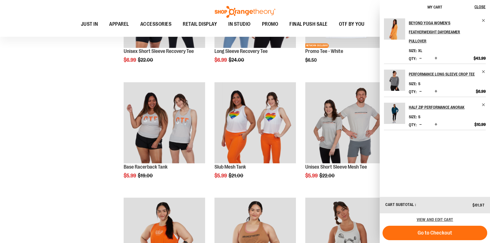
scroll to position [6613, 0]
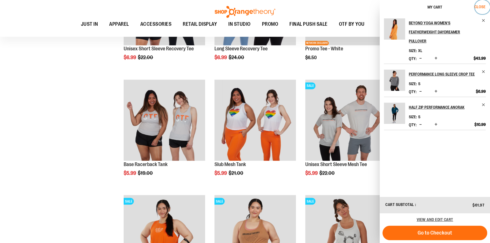
click at [482, 8] on span "Close" at bounding box center [479, 7] width 11 height 5
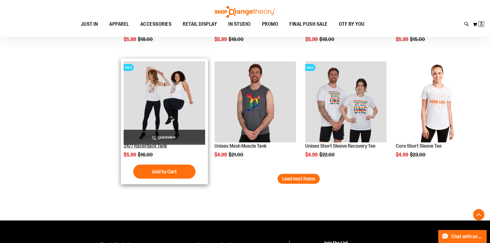
scroll to position [6870, 0]
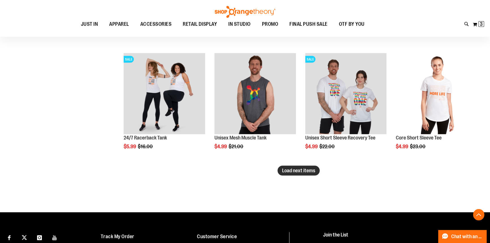
click at [294, 168] on button "Load next items" at bounding box center [298, 171] width 42 height 10
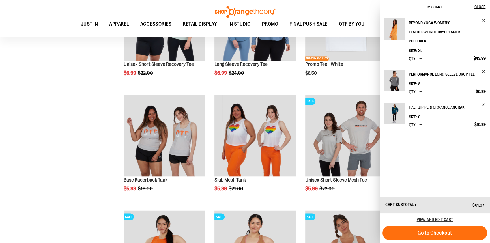
scroll to position [6587, 0]
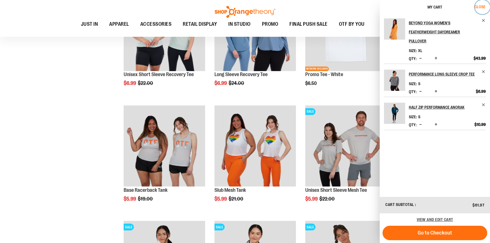
click at [478, 7] on span "Close" at bounding box center [479, 7] width 11 height 5
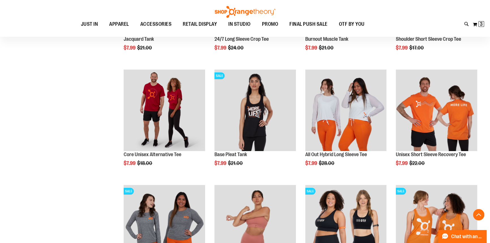
scroll to position [5353, 0]
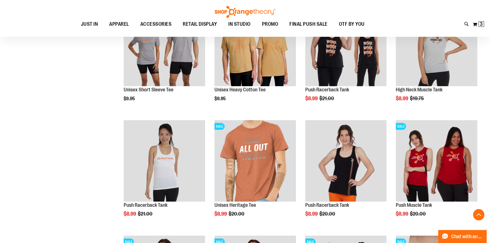
scroll to position [4839, 0]
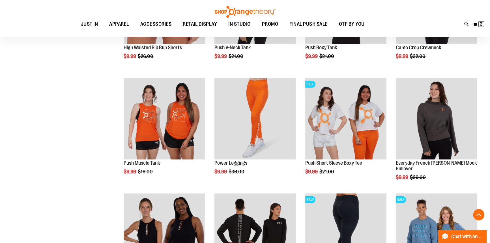
scroll to position [4530, 0]
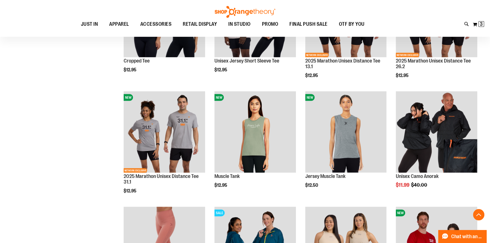
scroll to position [4170, 0]
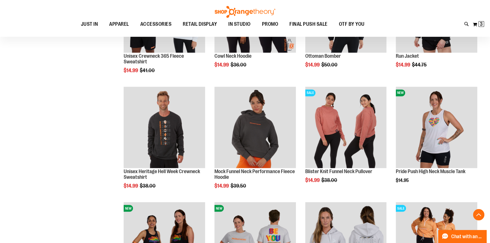
scroll to position [3836, 0]
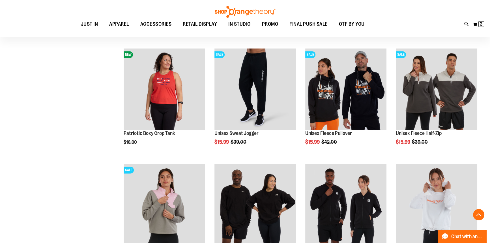
scroll to position [3528, 0]
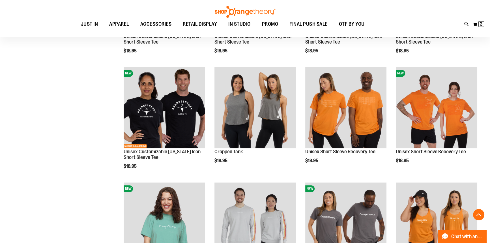
scroll to position [3142, 0]
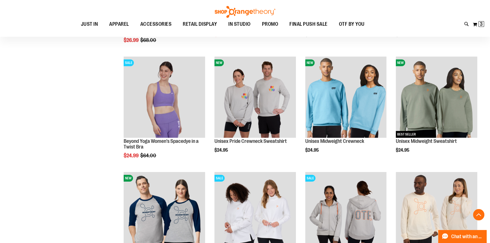
scroll to position [2705, 0]
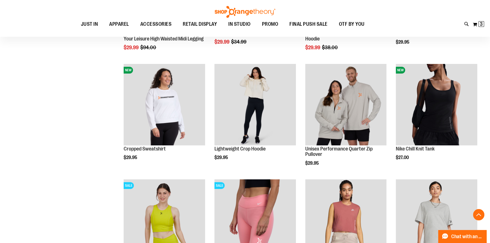
scroll to position [2473, 0]
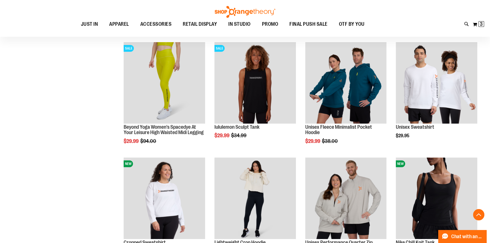
scroll to position [2371, 0]
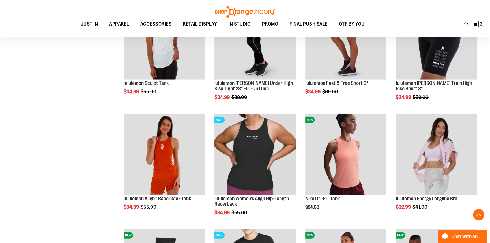
scroll to position [2062, 0]
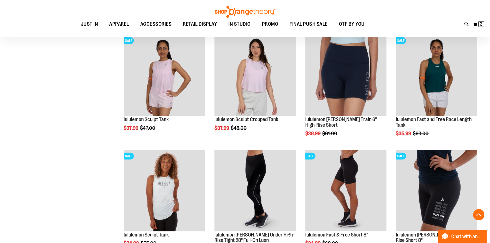
scroll to position [1882, 0]
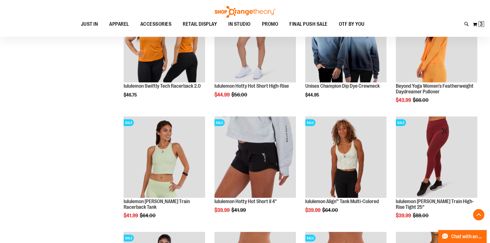
scroll to position [1342, 0]
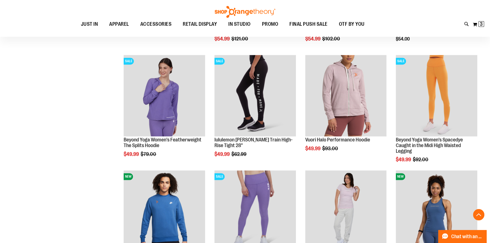
scroll to position [982, 0]
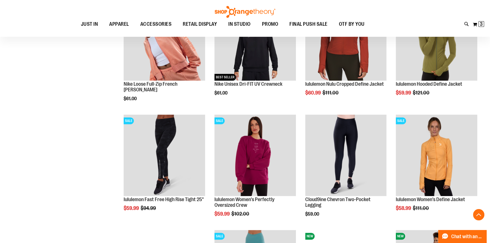
scroll to position [571, 0]
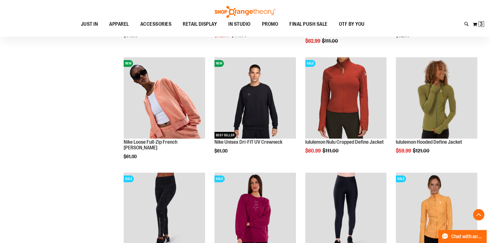
scroll to position [520, 0]
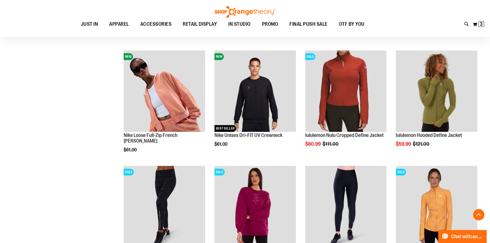
scroll to position [520, 0]
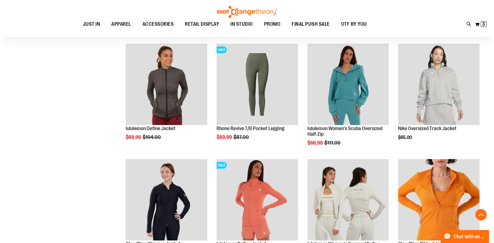
scroll to position [288, 0]
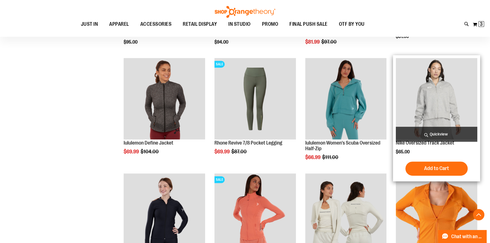
click at [439, 131] on span "Quickview" at bounding box center [436, 134] width 81 height 15
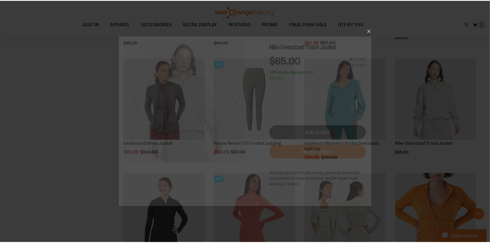
scroll to position [0, 0]
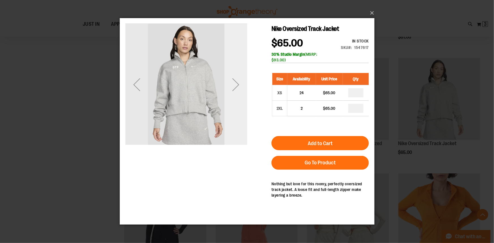
click at [235, 83] on div "Next" at bounding box center [235, 84] width 23 height 23
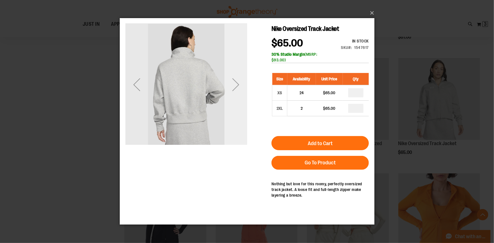
click at [235, 83] on div "Next" at bounding box center [235, 84] width 23 height 23
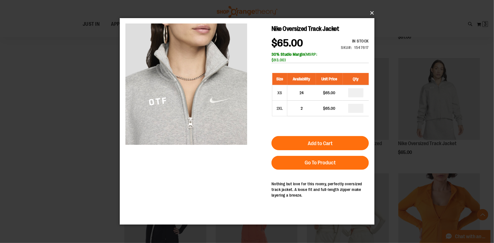
click at [370, 10] on button "×" at bounding box center [248, 13] width 255 height 12
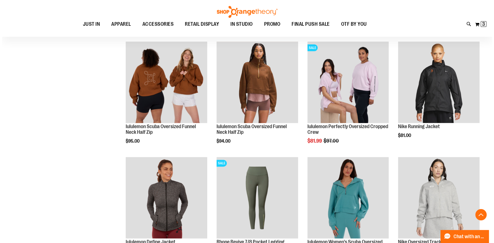
scroll to position [160, 0]
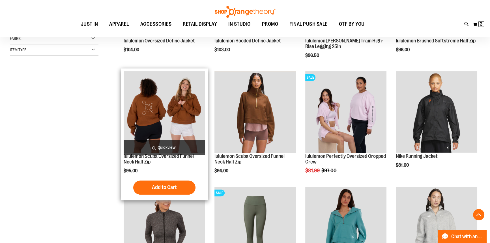
click at [167, 145] on span "Quickview" at bounding box center [164, 147] width 81 height 15
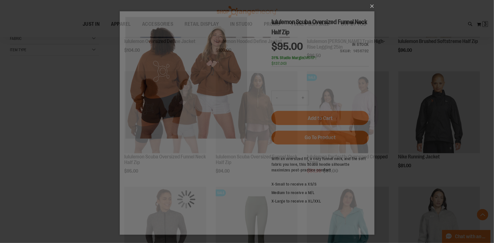
scroll to position [0, 0]
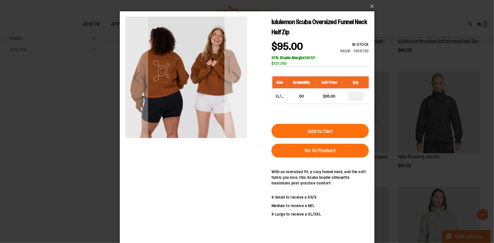
click at [233, 77] on div "Next" at bounding box center [235, 77] width 23 height 23
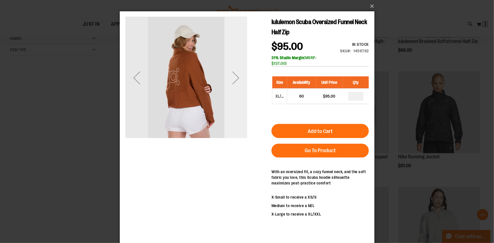
click at [233, 77] on div "Next" at bounding box center [235, 77] width 23 height 23
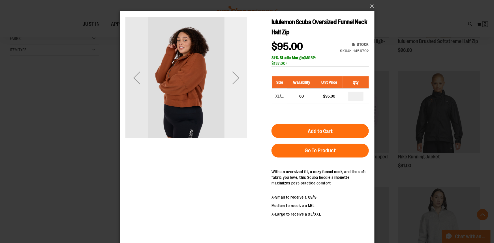
click at [233, 77] on div "Next" at bounding box center [235, 77] width 23 height 23
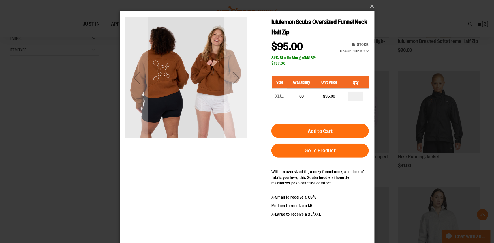
click at [235, 78] on div "Next" at bounding box center [235, 77] width 23 height 23
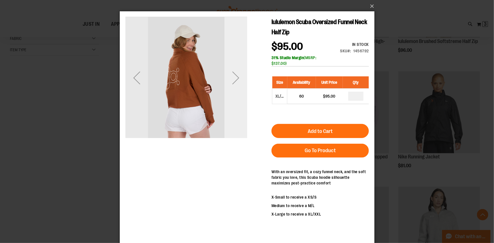
click at [235, 78] on div "Next" at bounding box center [235, 77] width 23 height 23
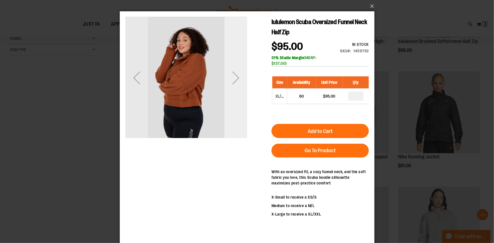
click at [235, 78] on div "Next" at bounding box center [235, 77] width 23 height 23
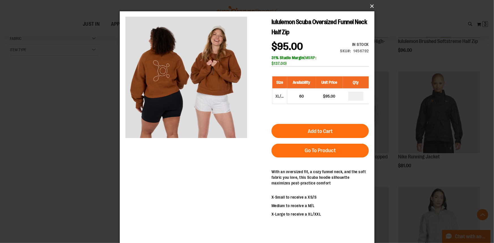
click at [370, 5] on button "×" at bounding box center [248, 6] width 255 height 12
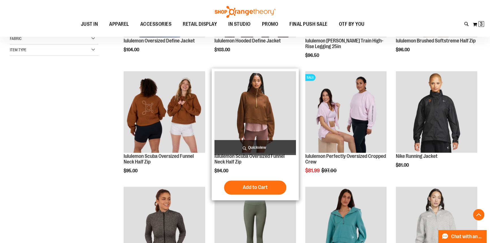
click at [254, 148] on span "Quickview" at bounding box center [254, 147] width 81 height 15
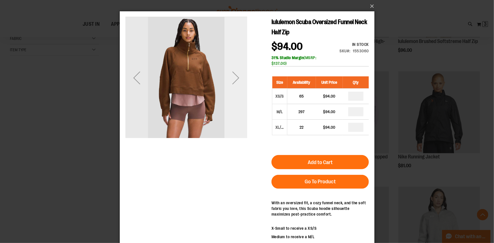
click at [236, 79] on div "Next" at bounding box center [235, 77] width 23 height 23
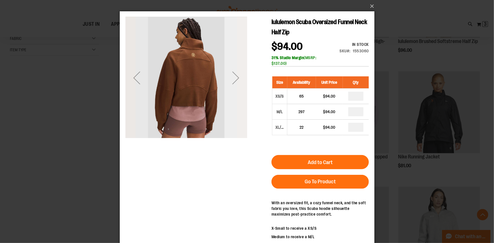
click at [236, 79] on div "Next" at bounding box center [235, 77] width 23 height 23
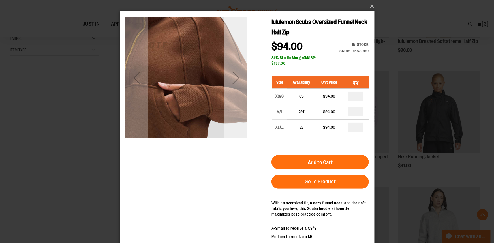
click at [236, 79] on div "Next" at bounding box center [235, 77] width 23 height 23
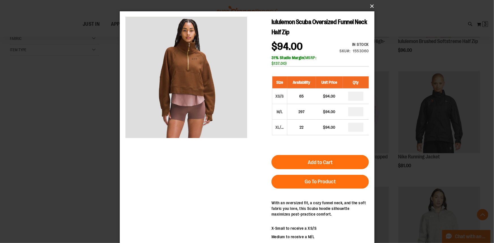
click at [369, 8] on button "×" at bounding box center [248, 6] width 255 height 12
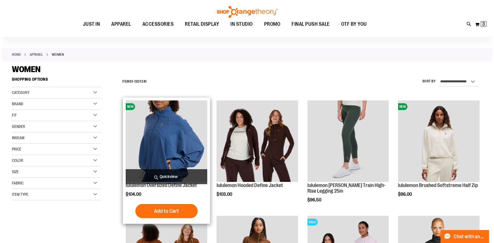
scroll to position [51, 0]
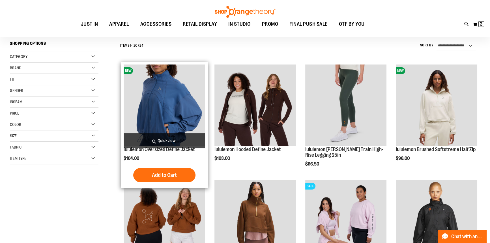
click at [167, 138] on span "Quickview" at bounding box center [164, 140] width 81 height 15
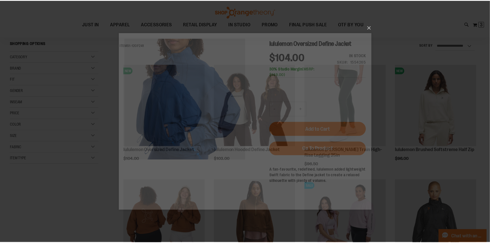
scroll to position [0, 0]
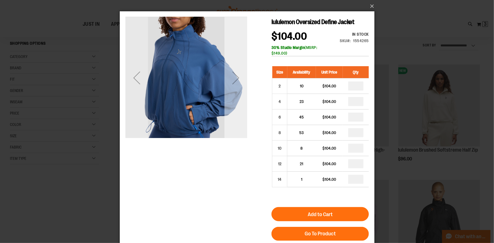
click at [235, 77] on div "Next" at bounding box center [235, 77] width 23 height 23
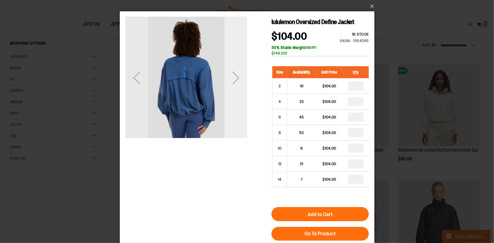
click at [235, 77] on div "Next" at bounding box center [235, 77] width 23 height 23
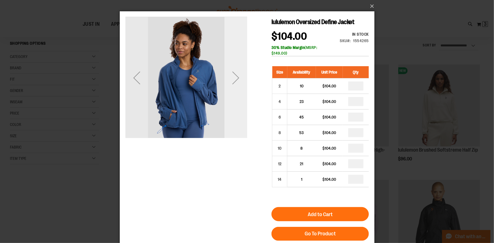
click at [235, 77] on div "Next" at bounding box center [235, 77] width 23 height 23
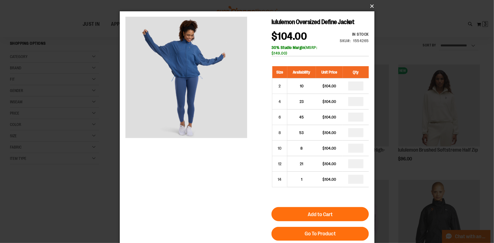
click at [370, 7] on button "×" at bounding box center [248, 6] width 255 height 12
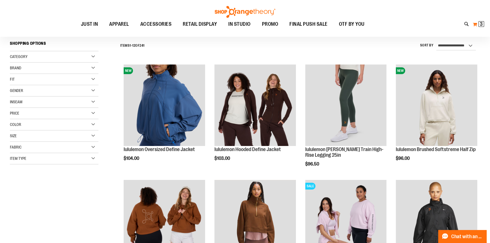
click at [481, 23] on span "3" at bounding box center [481, 24] width 3 height 6
